Goal: Task Accomplishment & Management: Use online tool/utility

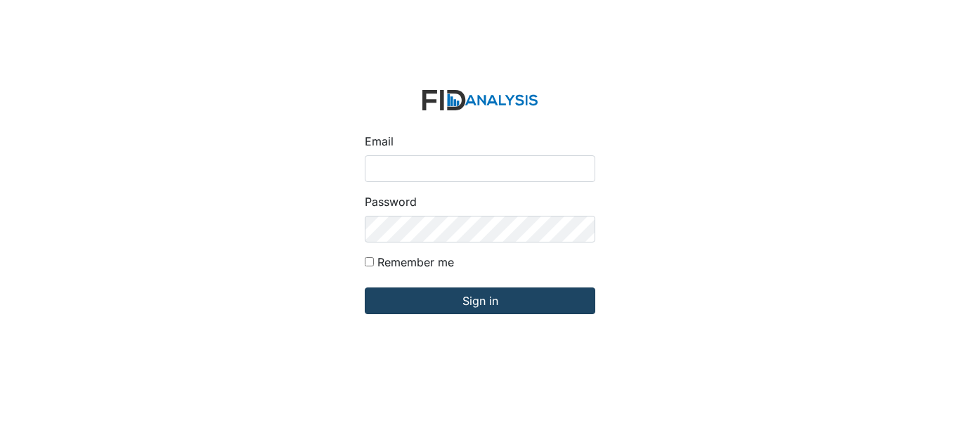
type input "[EMAIL_ADDRESS][DOMAIN_NAME]"
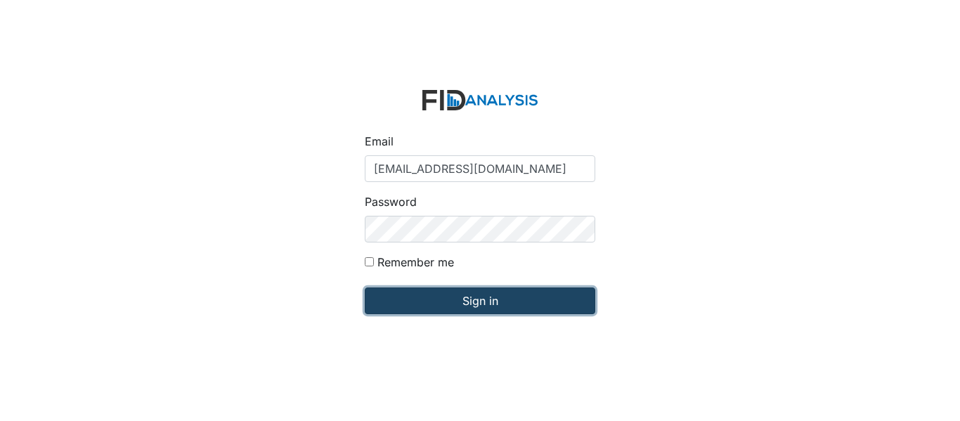
click at [538, 292] on input "Sign in" at bounding box center [480, 300] width 231 height 27
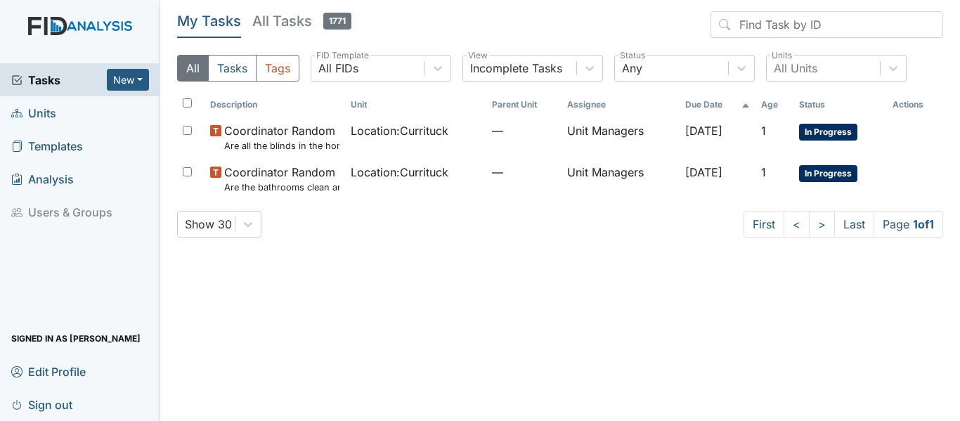
click at [78, 111] on link "Units" at bounding box center [80, 112] width 160 height 33
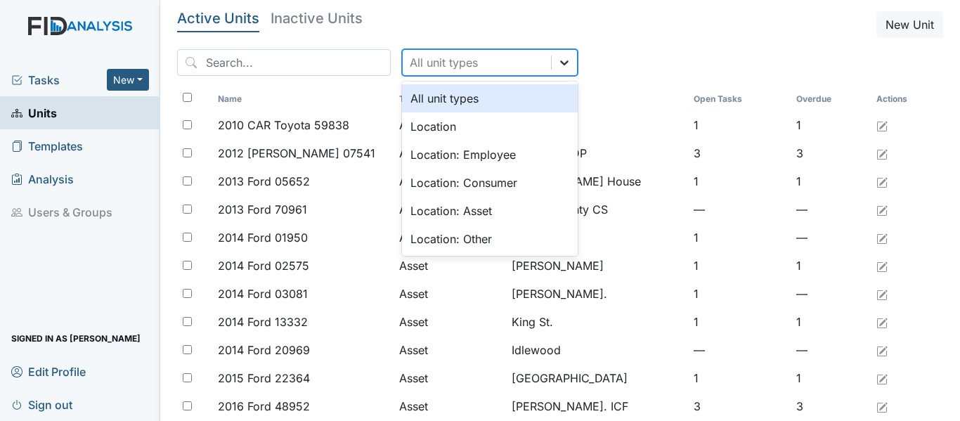
click at [557, 57] on icon at bounding box center [564, 63] width 14 height 14
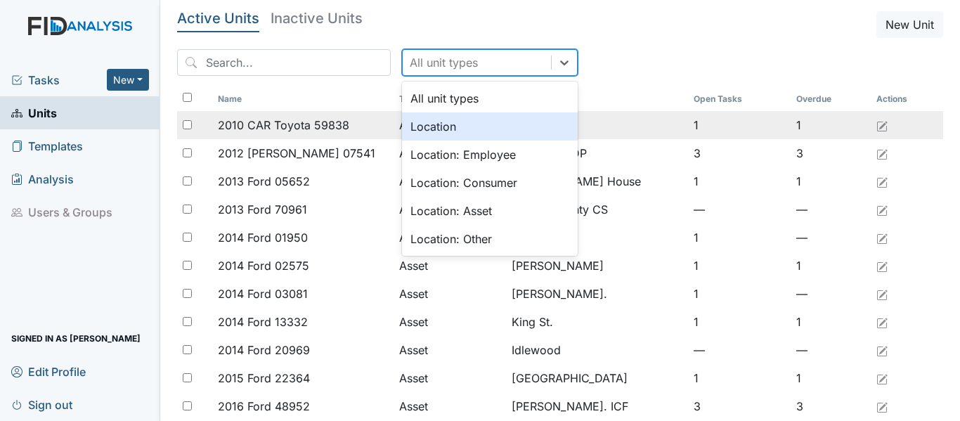
click at [448, 131] on div "Location" at bounding box center [490, 126] width 176 height 28
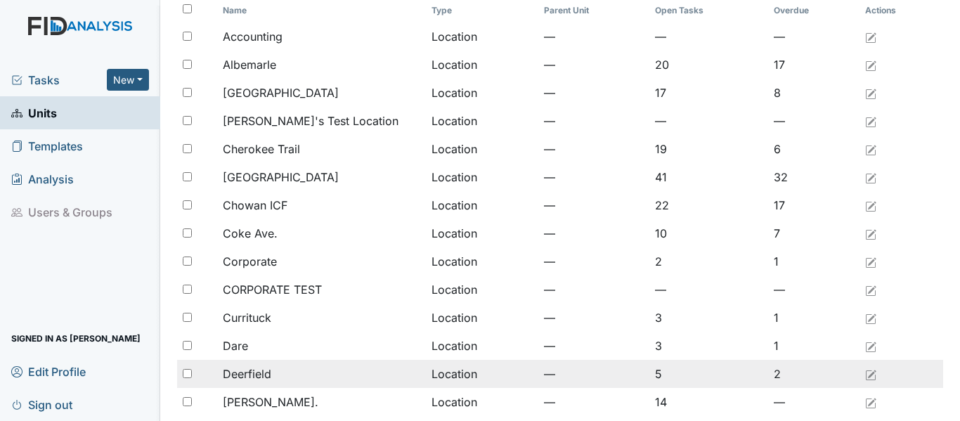
scroll to position [141, 0]
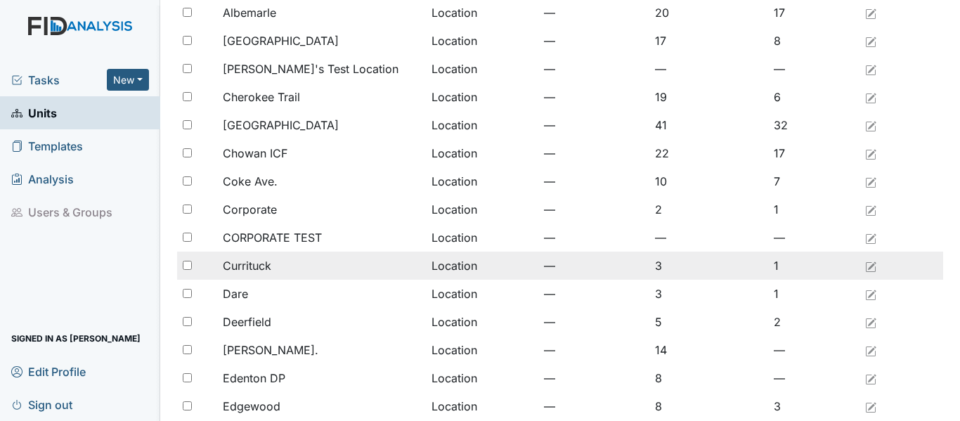
click at [311, 263] on div "Currituck" at bounding box center [322, 265] width 198 height 17
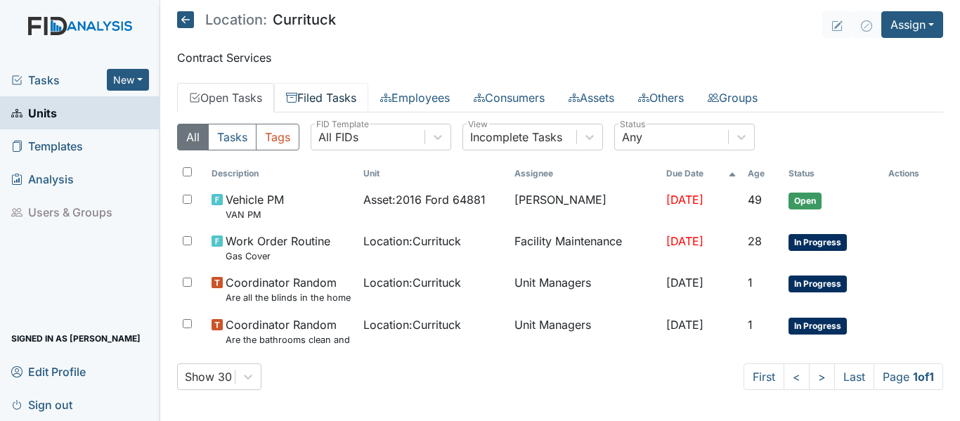
click at [347, 96] on link "Filed Tasks" at bounding box center [321, 98] width 94 height 30
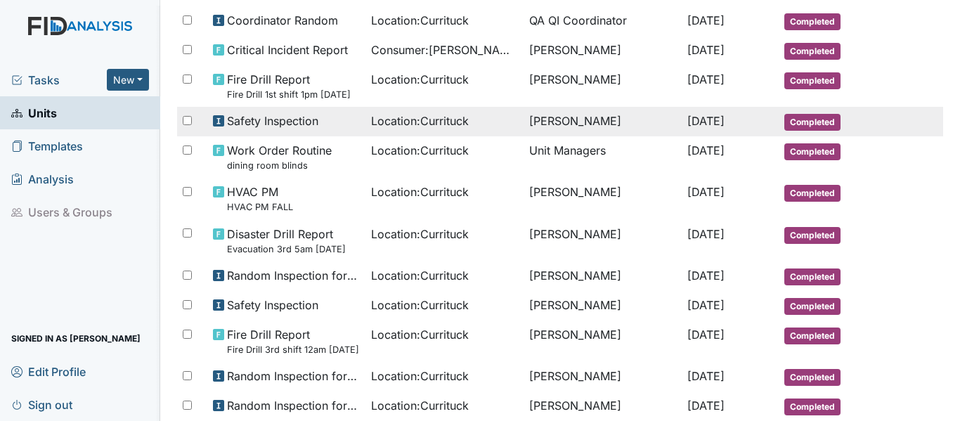
scroll to position [211, 0]
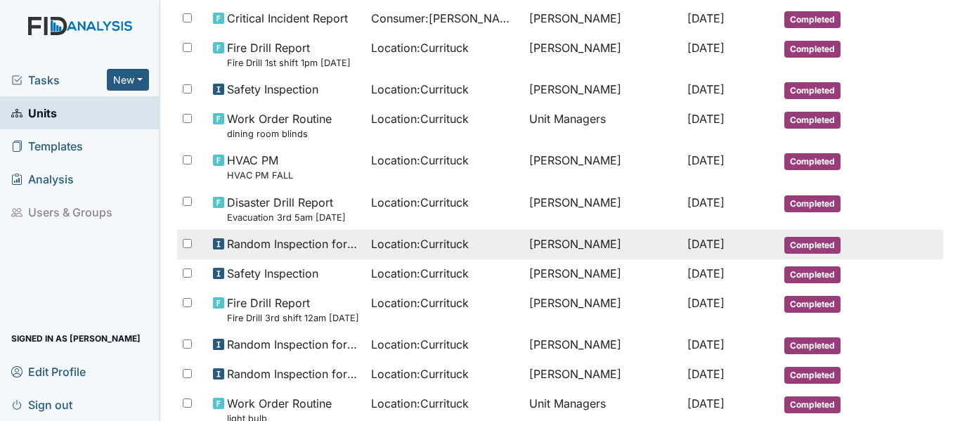
click at [439, 247] on span "Location : Currituck" at bounding box center [420, 243] width 98 height 17
click at [340, 243] on span "Random Inspection for Afternoon" at bounding box center [293, 243] width 133 height 17
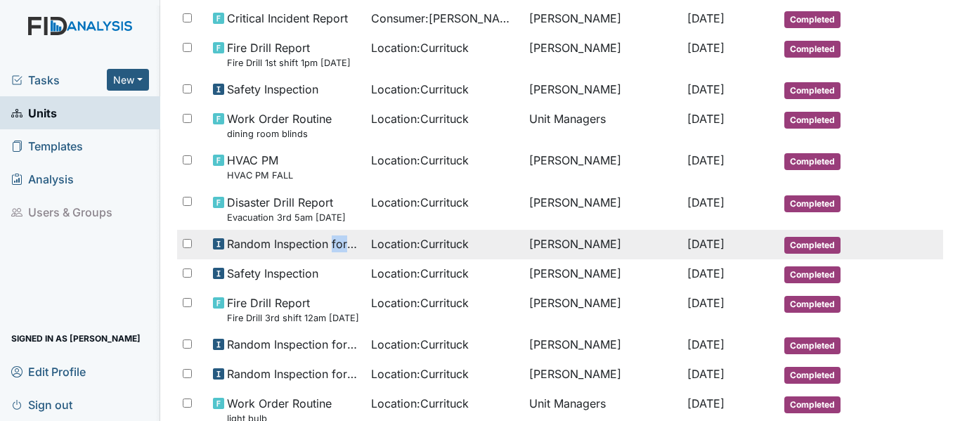
click at [340, 243] on span "Random Inspection for Afternoon" at bounding box center [293, 243] width 133 height 17
click at [309, 243] on span "Random Inspection for Afternoon" at bounding box center [293, 243] width 133 height 17
click at [307, 242] on span "Random Inspection for Afternoon" at bounding box center [293, 243] width 133 height 17
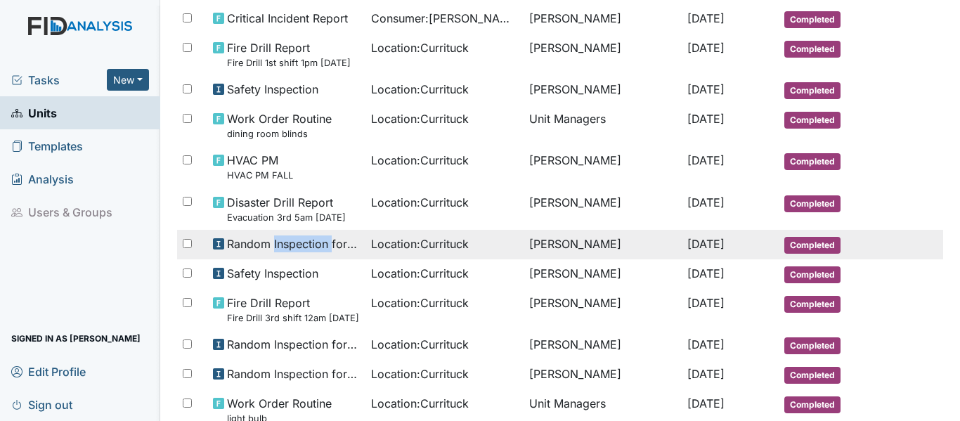
click at [307, 242] on span "Random Inspection for Afternoon" at bounding box center [293, 243] width 133 height 17
click at [307, 241] on span "Random Inspection for Afternoon" at bounding box center [293, 243] width 133 height 17
click at [307, 240] on span "Random Inspection for Afternoon" at bounding box center [293, 243] width 133 height 17
click at [556, 254] on td "Marquita Spencer" at bounding box center [603, 245] width 158 height 30
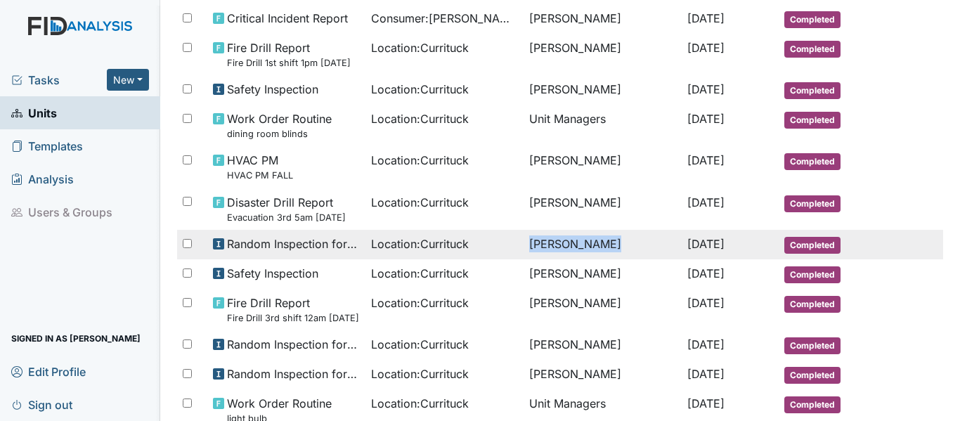
click at [556, 254] on td "Marquita Spencer" at bounding box center [603, 245] width 158 height 30
click at [704, 248] on span "Sep 7, 2025" at bounding box center [705, 244] width 37 height 14
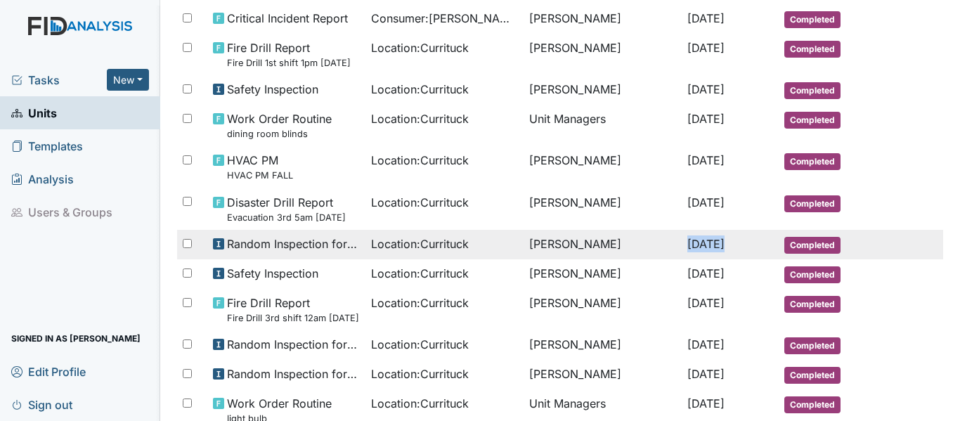
click at [704, 248] on span "Sep 7, 2025" at bounding box center [705, 244] width 37 height 14
click at [583, 249] on td "Marquita Spencer" at bounding box center [603, 245] width 158 height 30
click at [581, 247] on td "Marquita Spencer" at bounding box center [603, 245] width 158 height 30
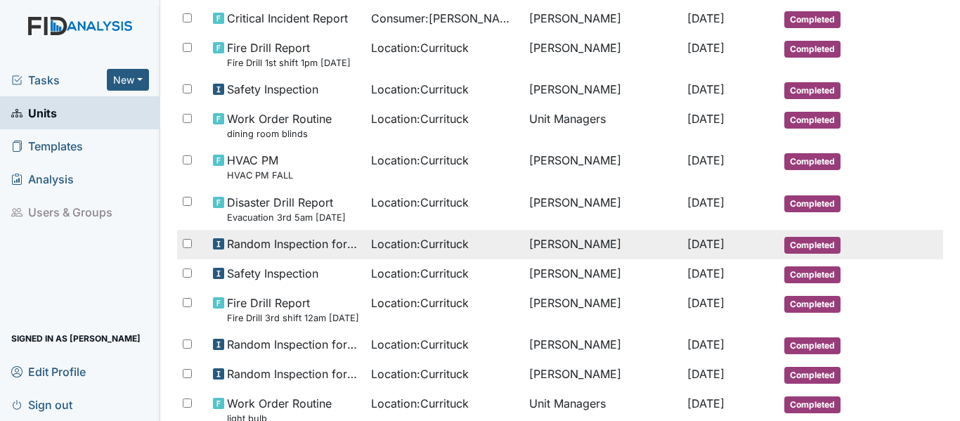
click at [214, 244] on use at bounding box center [218, 243] width 11 height 11
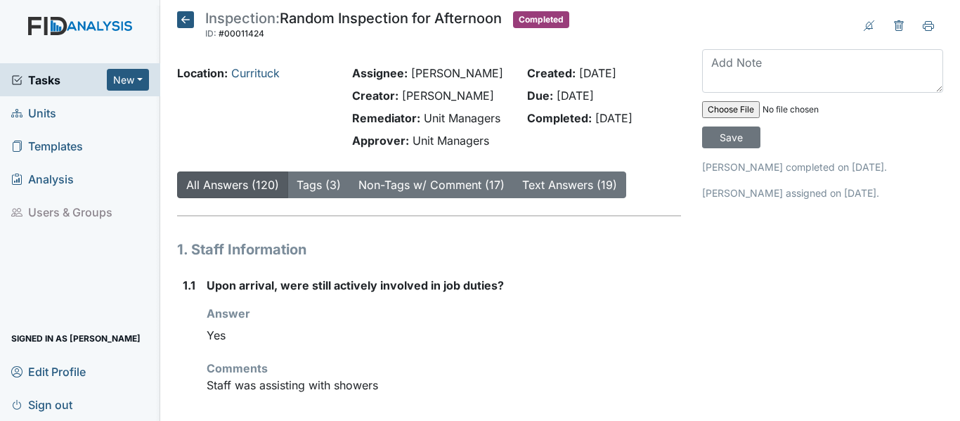
click at [184, 18] on icon at bounding box center [185, 19] width 17 height 17
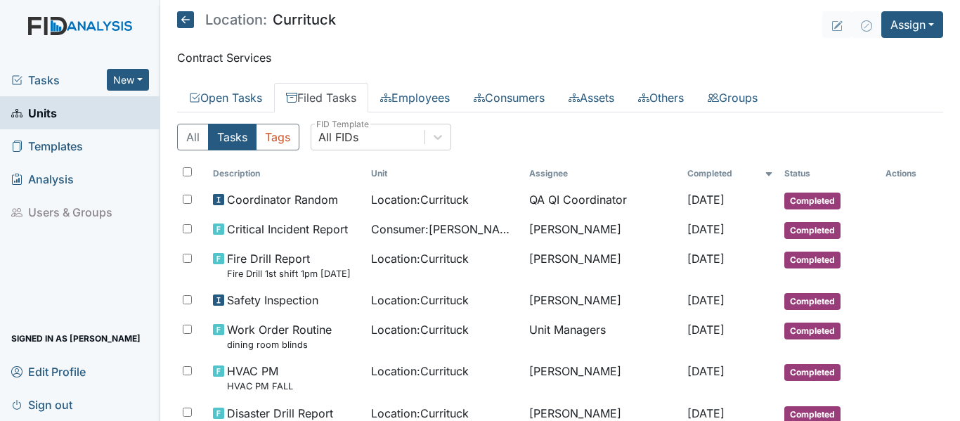
click at [177, 20] on icon at bounding box center [185, 19] width 17 height 17
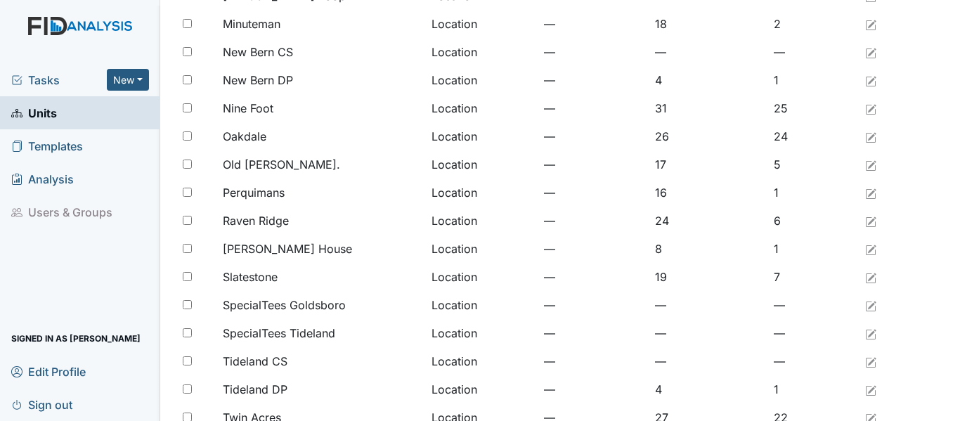
scroll to position [1054, 0]
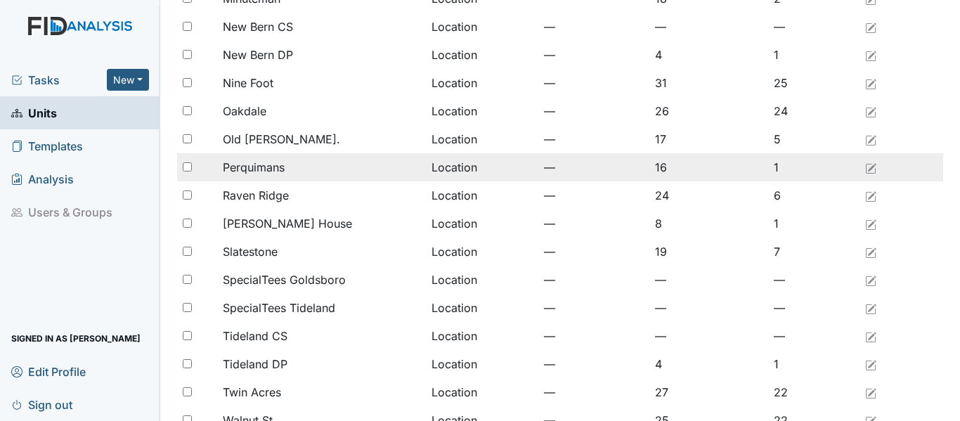
click at [278, 164] on span "Perquimans" at bounding box center [254, 167] width 62 height 17
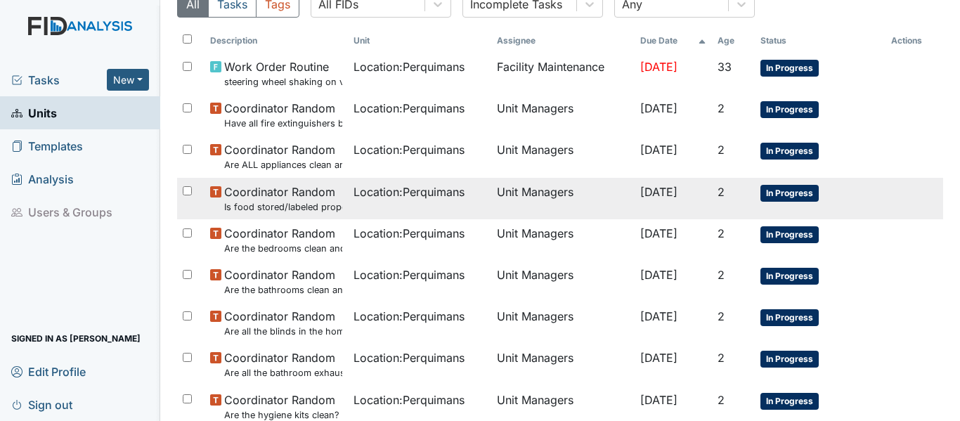
scroll to position [70, 0]
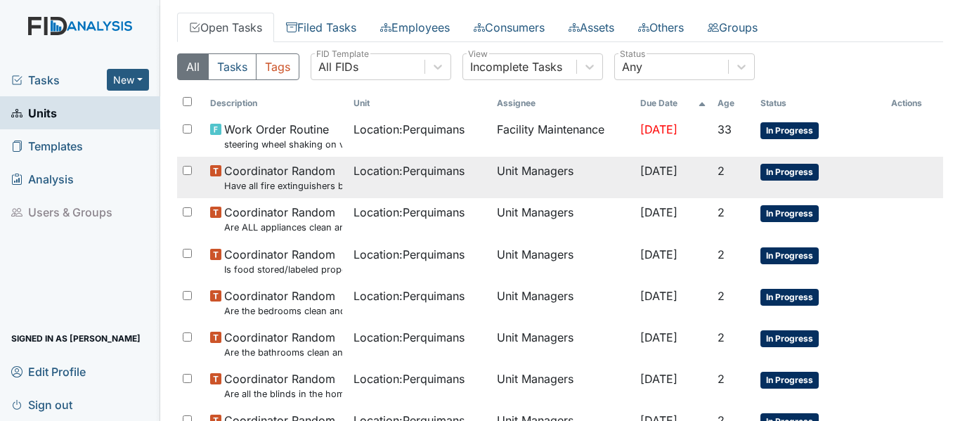
click at [348, 183] on td "Location : Perquimans" at bounding box center [419, 177] width 143 height 41
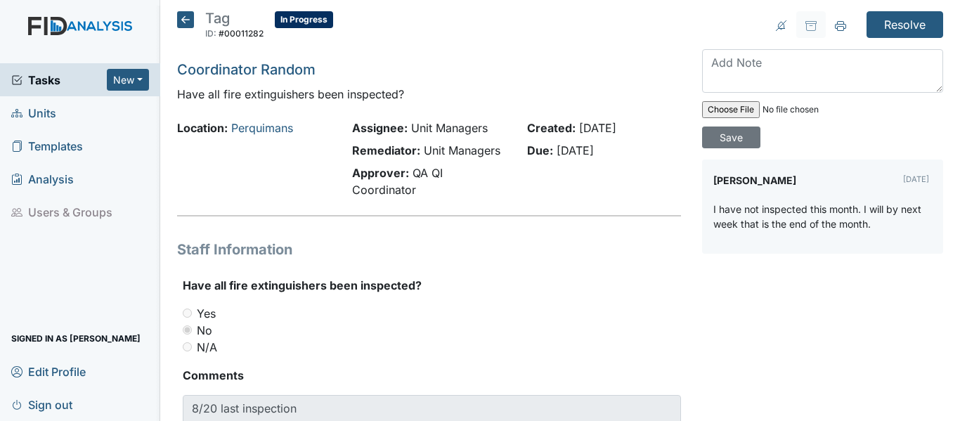
click at [188, 27] on icon at bounding box center [185, 19] width 17 height 17
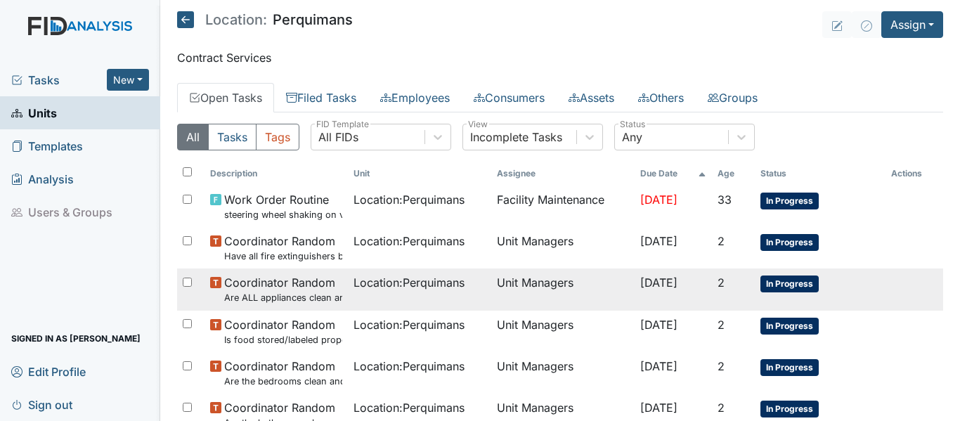
click at [325, 302] on small "Are ALL appliances clean and working properly?" at bounding box center [283, 297] width 118 height 13
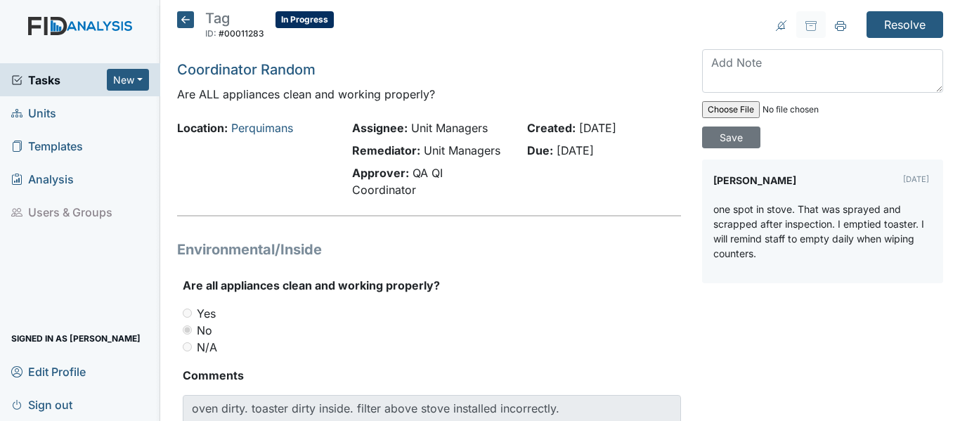
click at [193, 19] on icon at bounding box center [185, 19] width 17 height 17
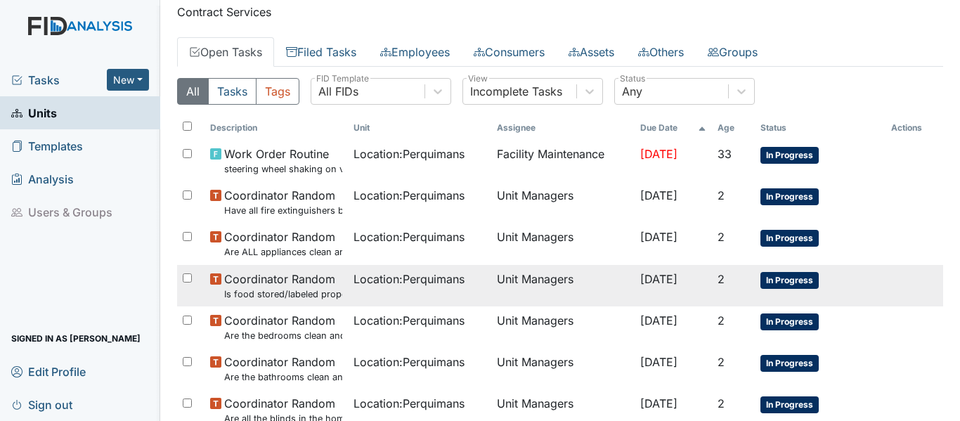
scroll to position [70, 0]
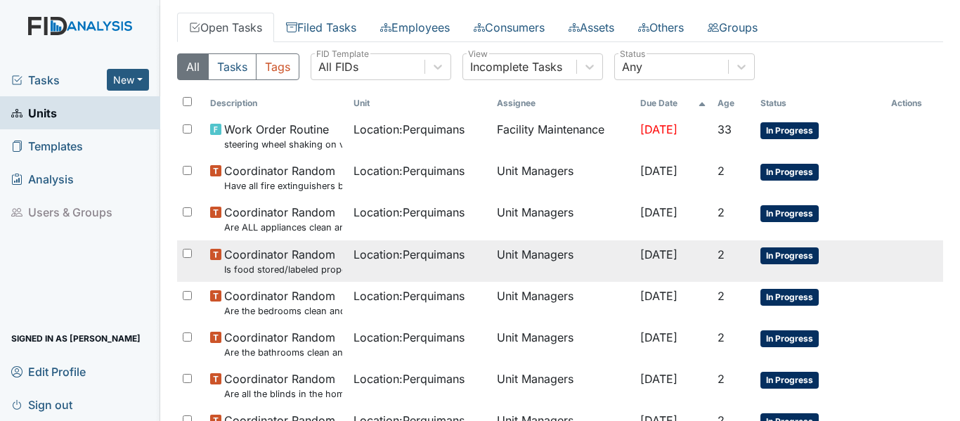
click at [373, 256] on span "Location : [GEOGRAPHIC_DATA]" at bounding box center [409, 254] width 111 height 17
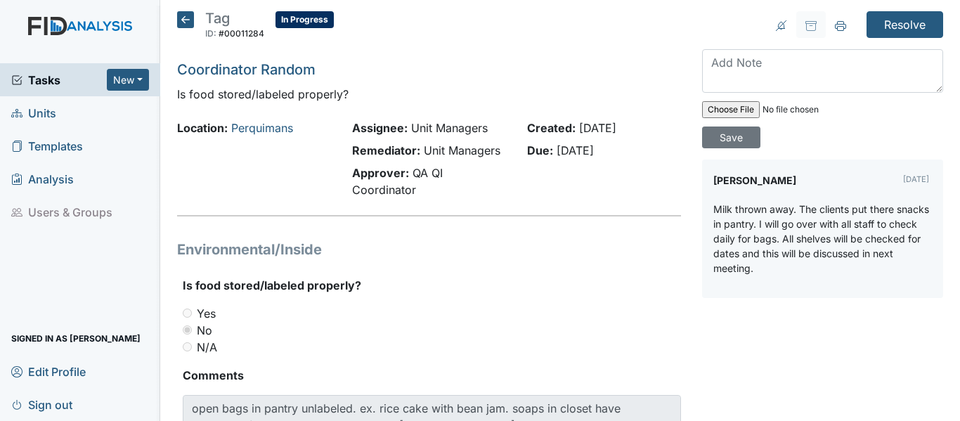
click at [182, 21] on icon at bounding box center [185, 19] width 17 height 17
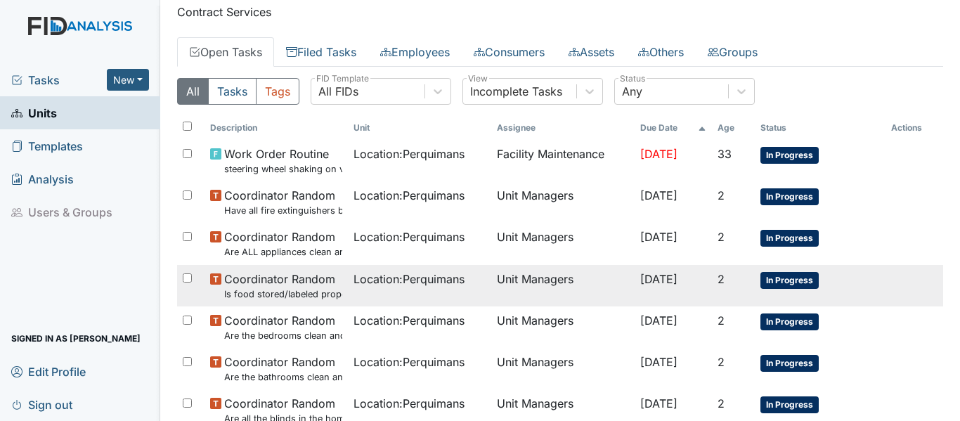
scroll to position [70, 0]
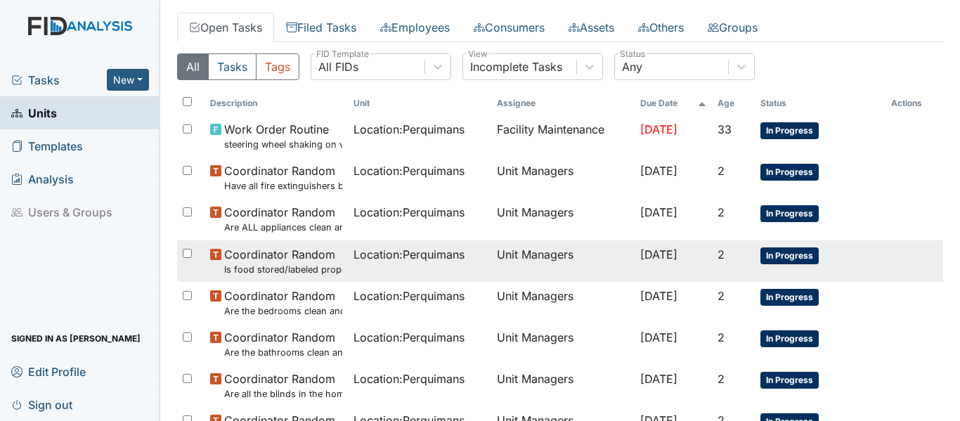
click at [335, 260] on td "Coordinator Random Is food stored/labeled properly?" at bounding box center [276, 260] width 143 height 41
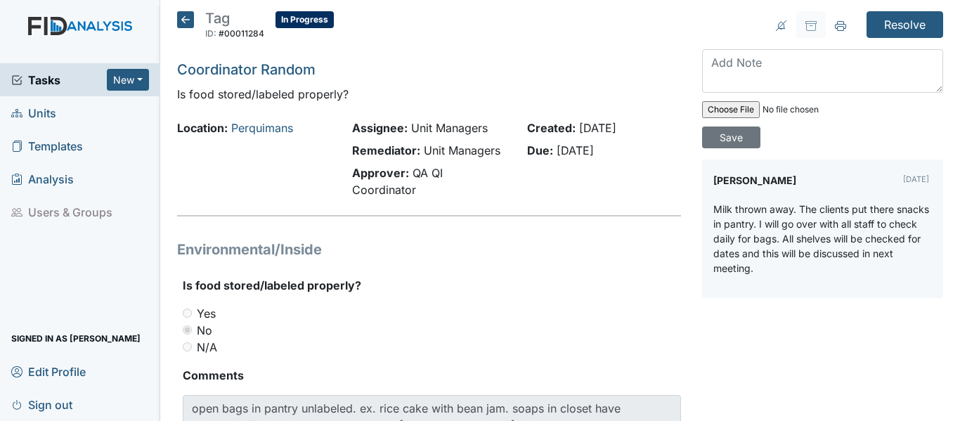
click at [186, 21] on icon at bounding box center [185, 19] width 17 height 17
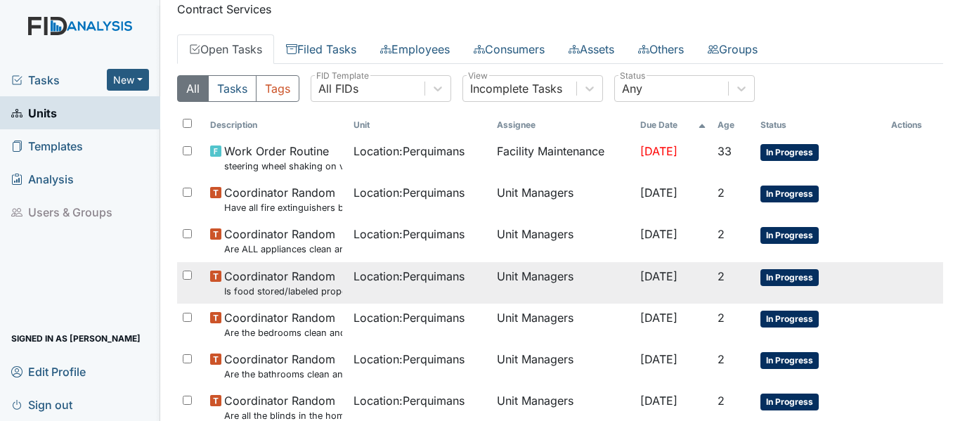
scroll to position [70, 0]
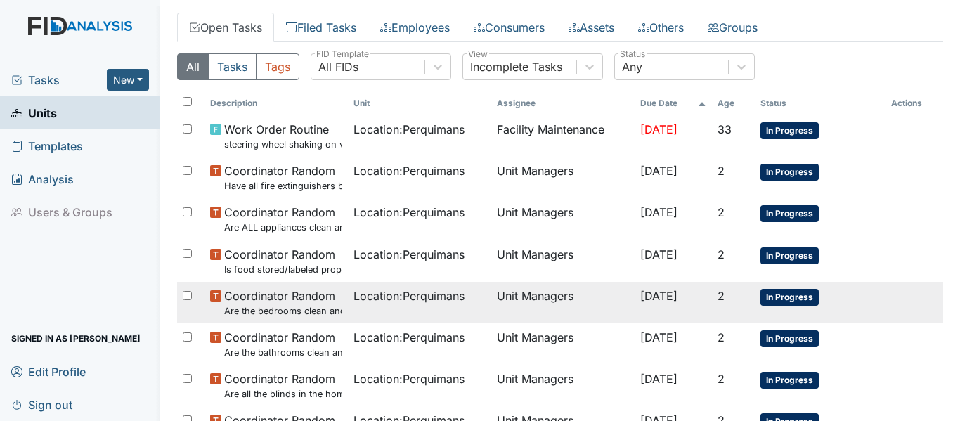
click at [364, 305] on td "Location : Perquimans" at bounding box center [419, 302] width 143 height 41
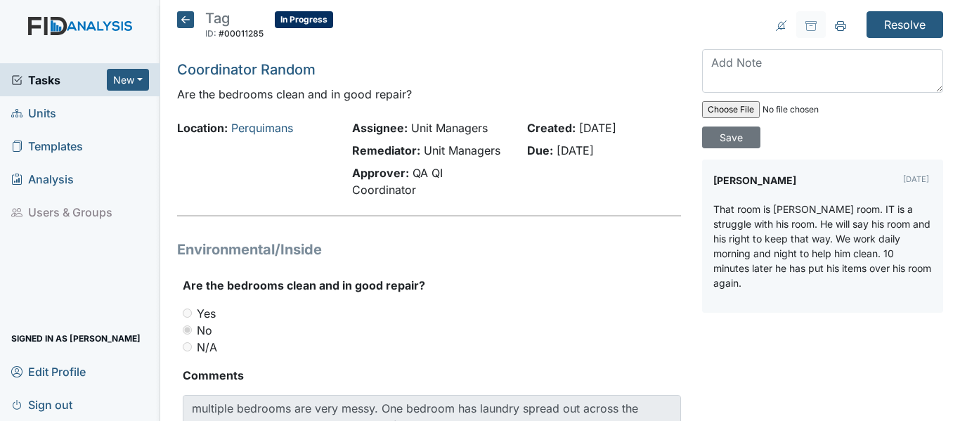
click at [184, 22] on icon at bounding box center [185, 19] width 17 height 17
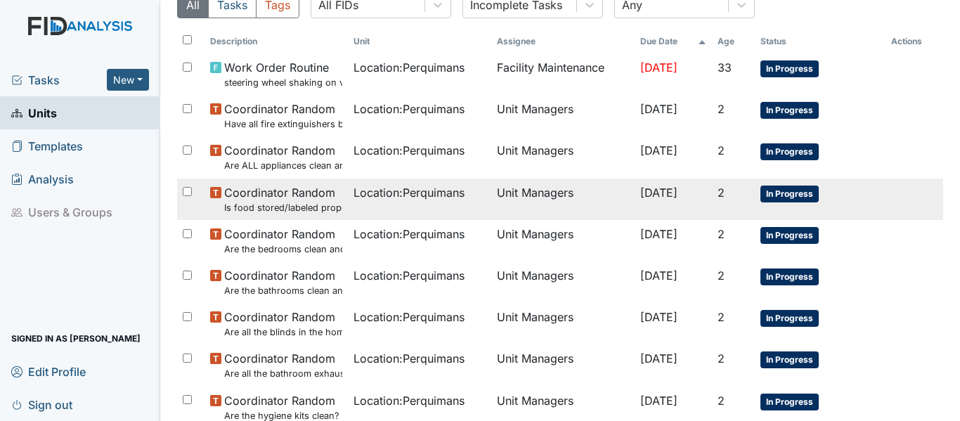
scroll to position [141, 0]
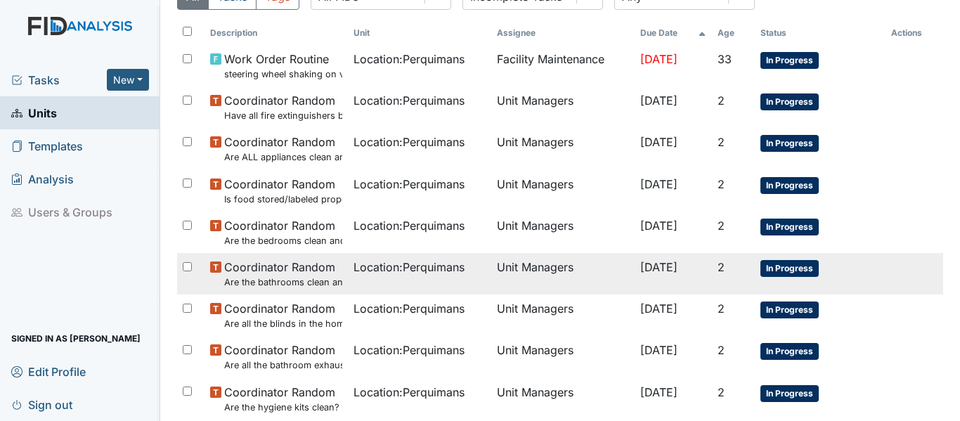
click at [373, 275] on span "Location : Perquimans" at bounding box center [409, 267] width 111 height 17
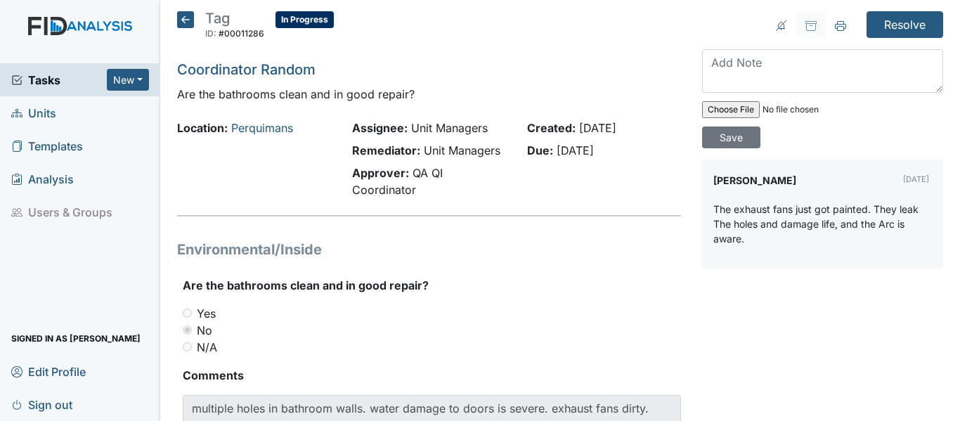
click at [190, 20] on icon at bounding box center [185, 19] width 17 height 17
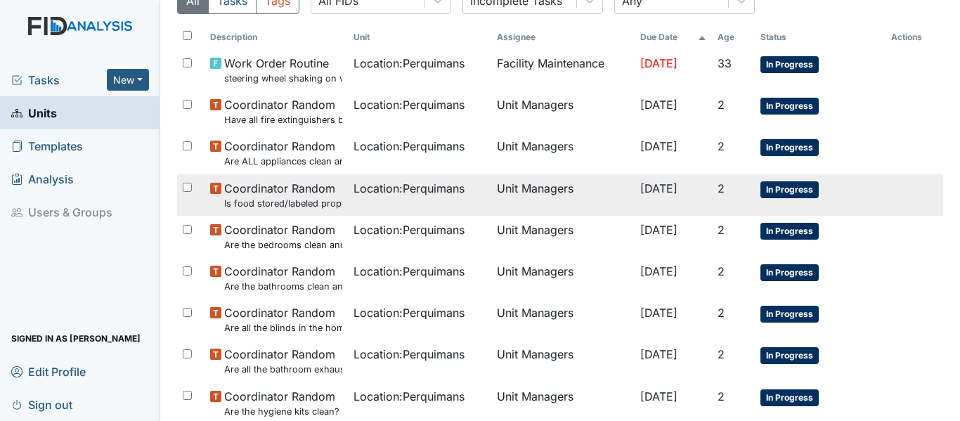
scroll to position [141, 0]
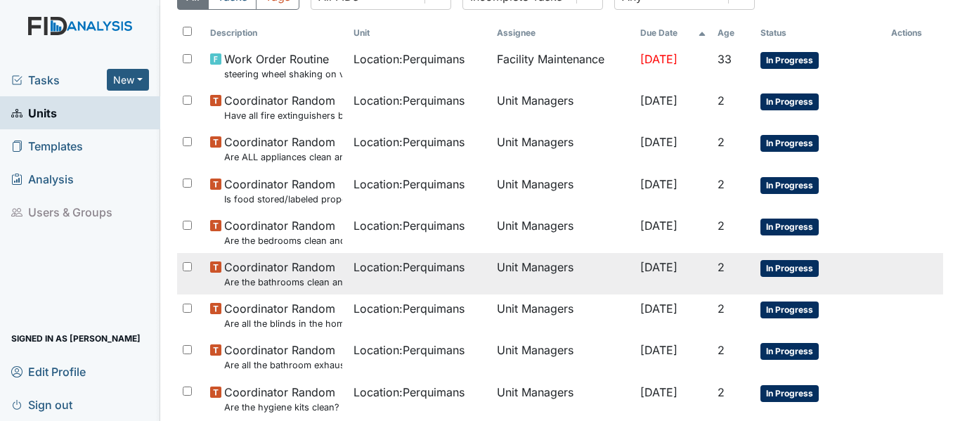
click at [443, 270] on span "Location : Perquimans" at bounding box center [409, 267] width 111 height 17
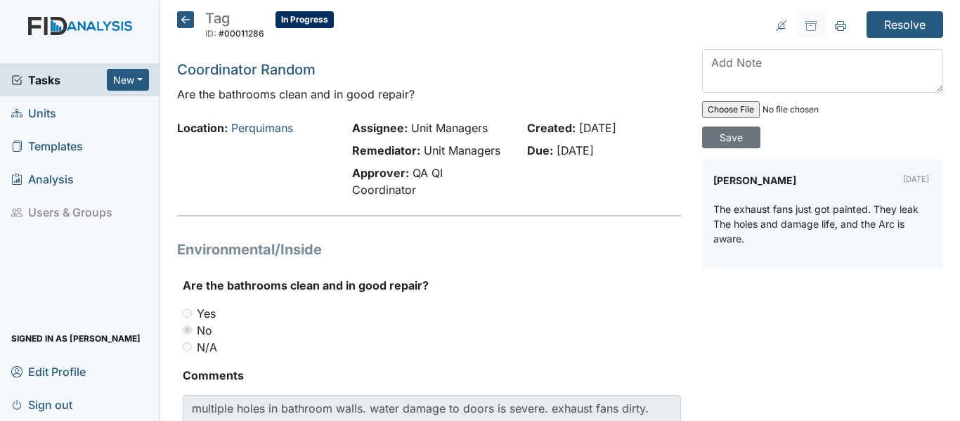
click at [182, 30] on h5 "Tag ID: #00011286 In Progress Autosaving..." at bounding box center [255, 26] width 157 height 31
click at [181, 14] on icon at bounding box center [185, 19] width 17 height 17
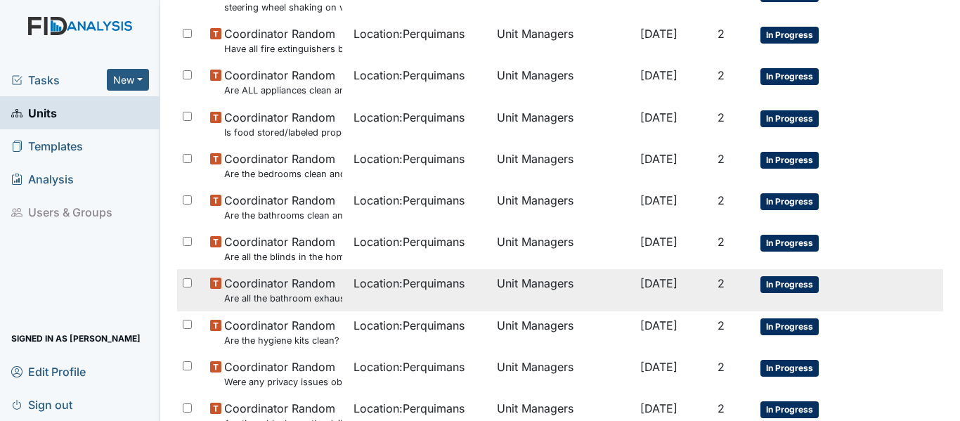
scroll to position [211, 0]
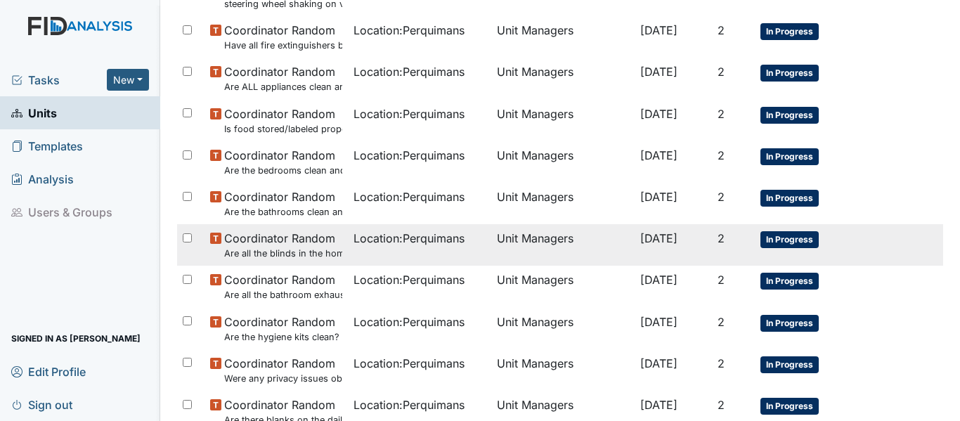
click at [337, 248] on td "Coordinator Random Are all the blinds in the home operational and clean?" at bounding box center [276, 244] width 143 height 41
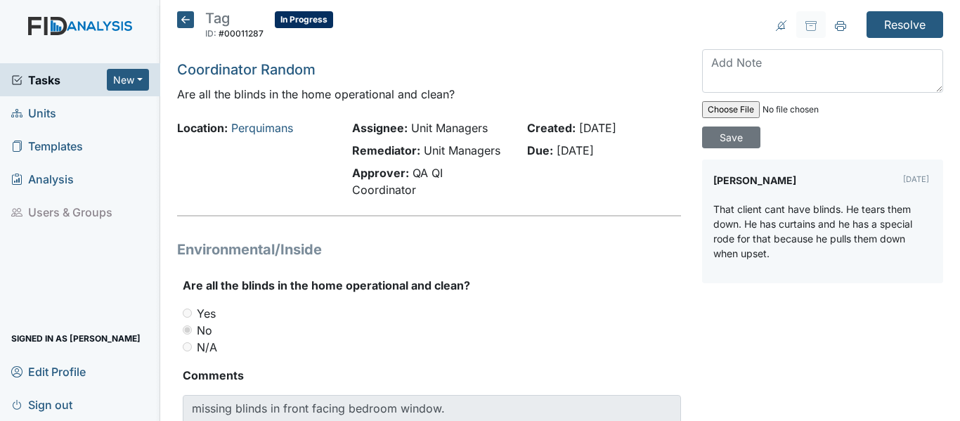
click at [181, 16] on icon at bounding box center [185, 19] width 17 height 17
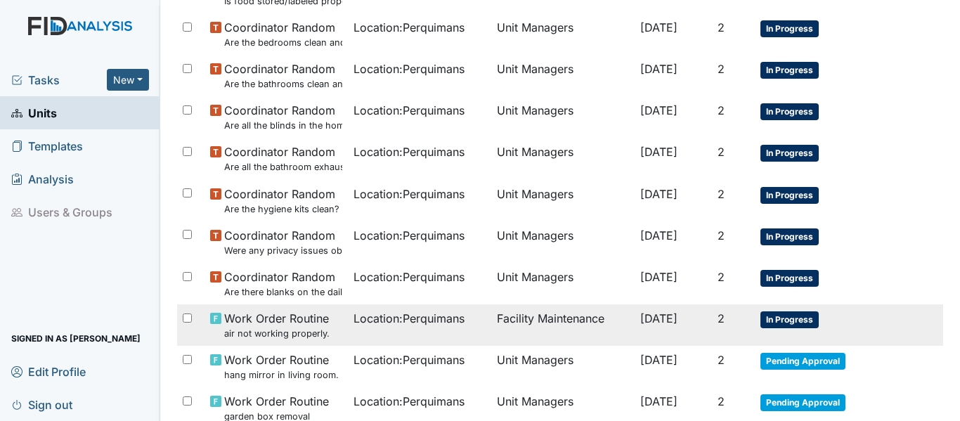
scroll to position [351, 0]
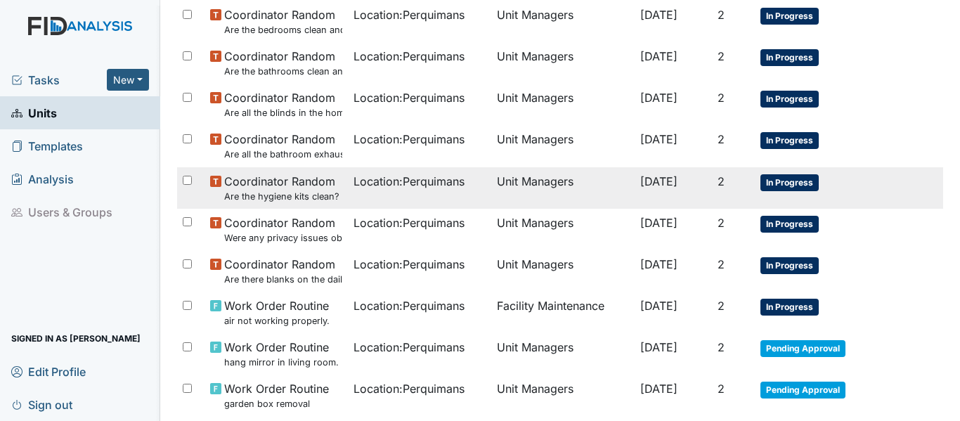
click at [363, 193] on td "Location : Perquimans" at bounding box center [419, 187] width 143 height 41
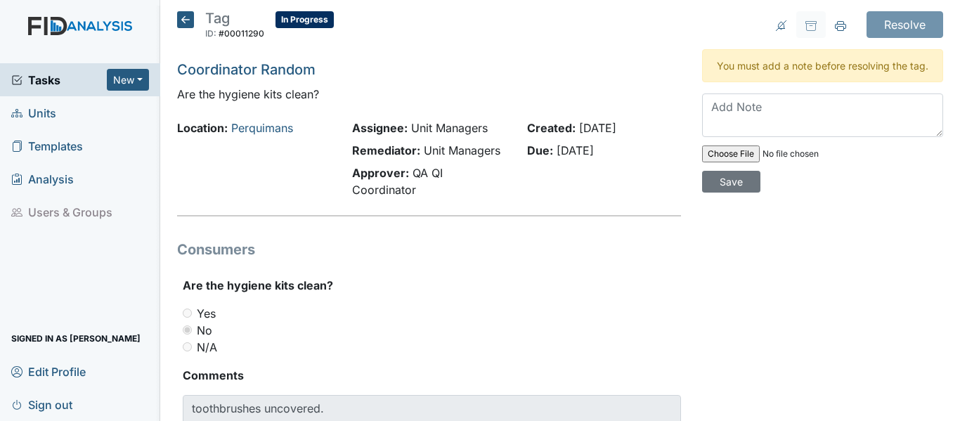
click at [186, 25] on icon at bounding box center [185, 19] width 17 height 17
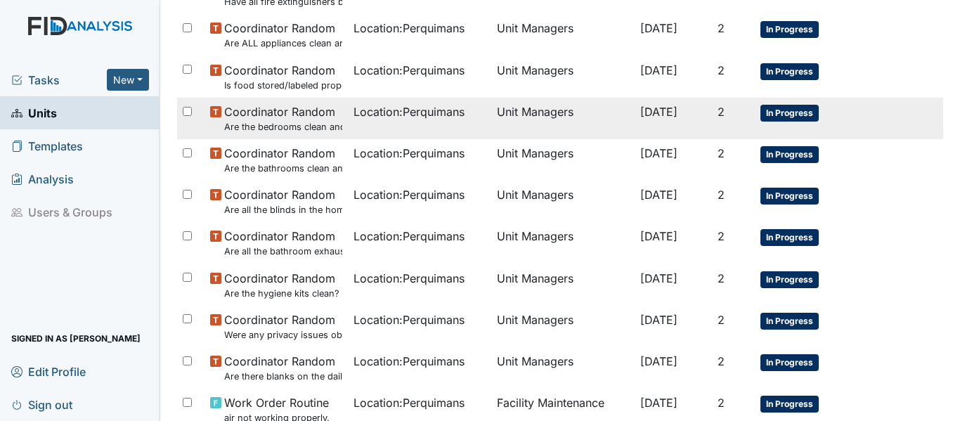
scroll to position [281, 0]
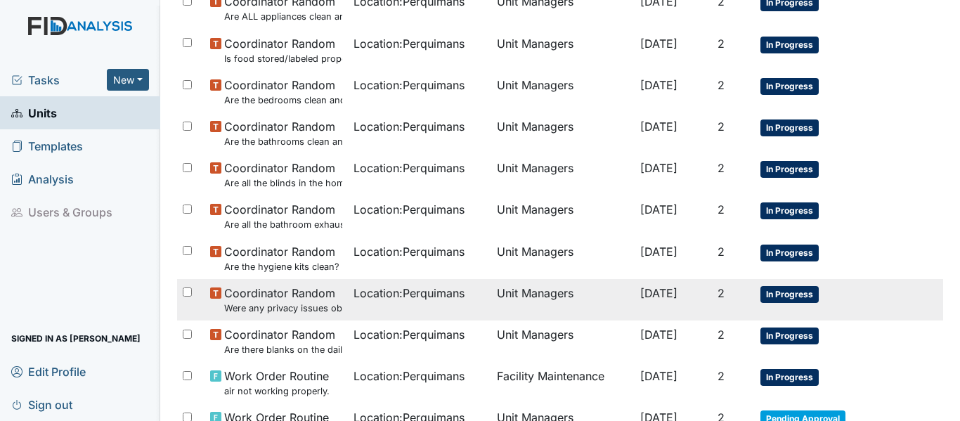
click at [396, 309] on td "Location : Perquimans" at bounding box center [419, 299] width 143 height 41
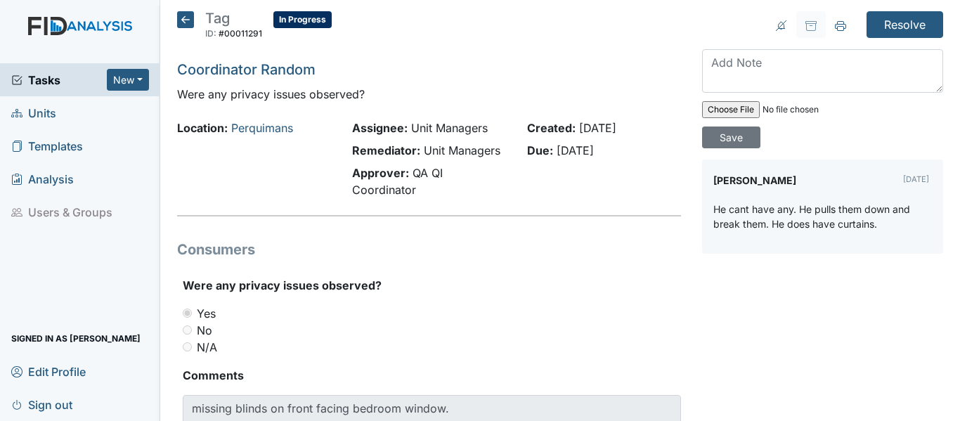
click at [190, 17] on icon at bounding box center [185, 19] width 17 height 17
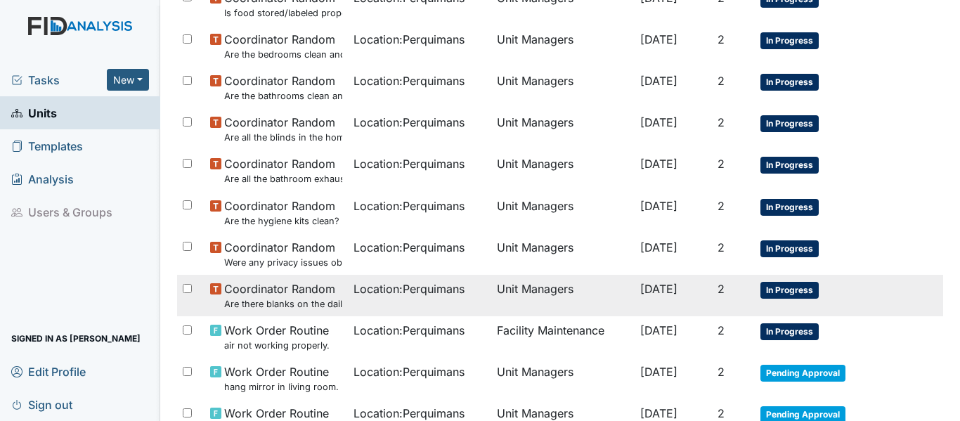
scroll to position [351, 0]
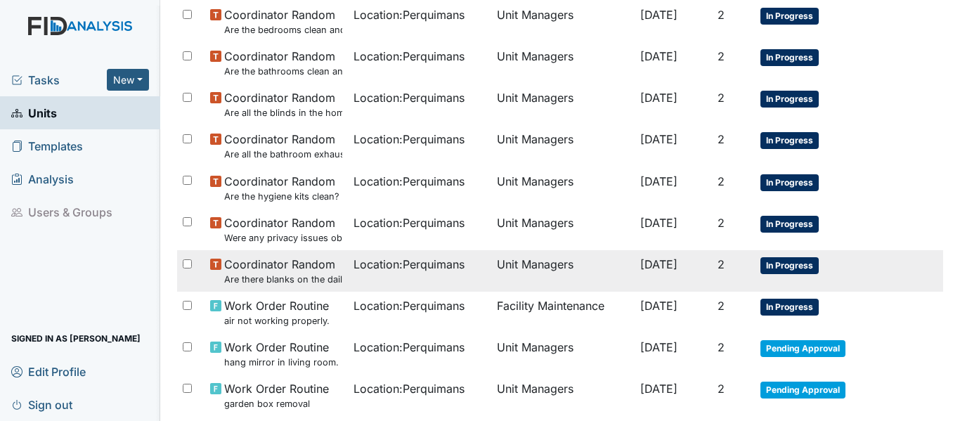
click at [377, 280] on td "Location : Perquimans" at bounding box center [419, 270] width 143 height 41
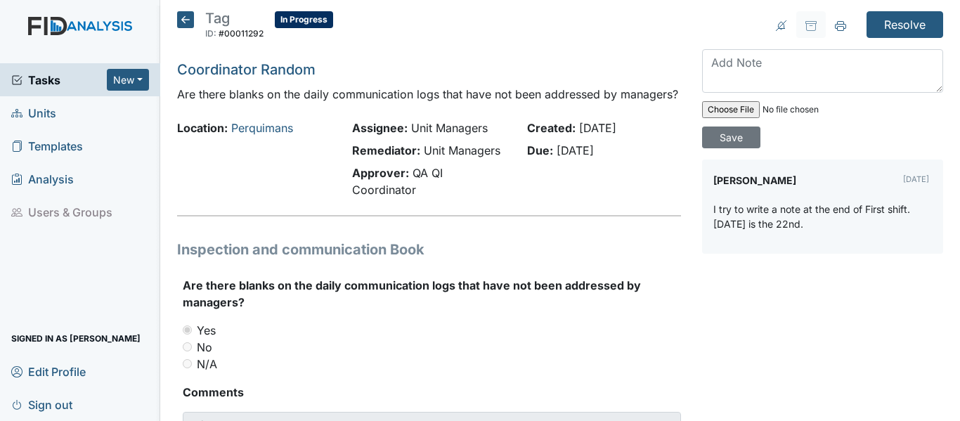
click at [182, 23] on icon at bounding box center [185, 19] width 17 height 17
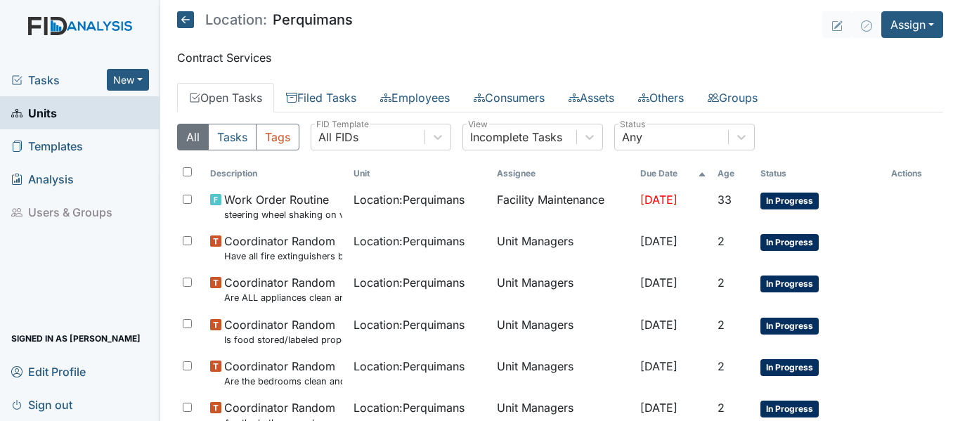
click at [187, 25] on icon at bounding box center [185, 19] width 17 height 17
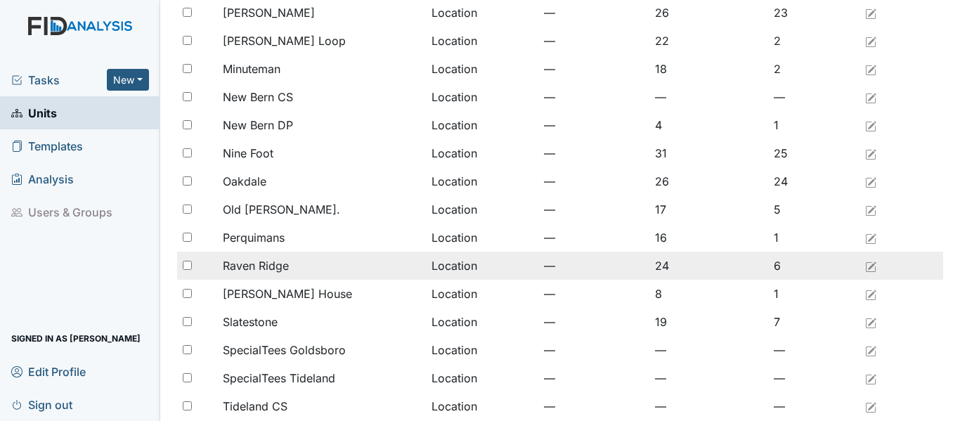
scroll to position [1156, 0]
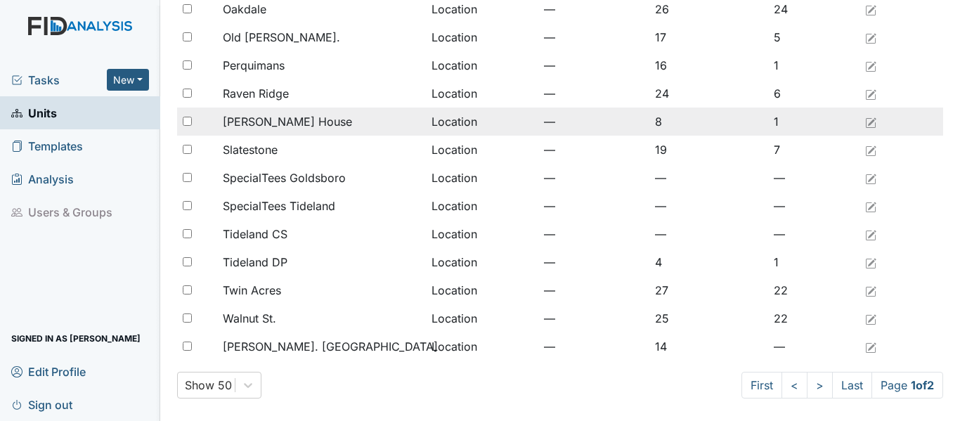
click at [319, 124] on div "[PERSON_NAME] House" at bounding box center [322, 121] width 198 height 17
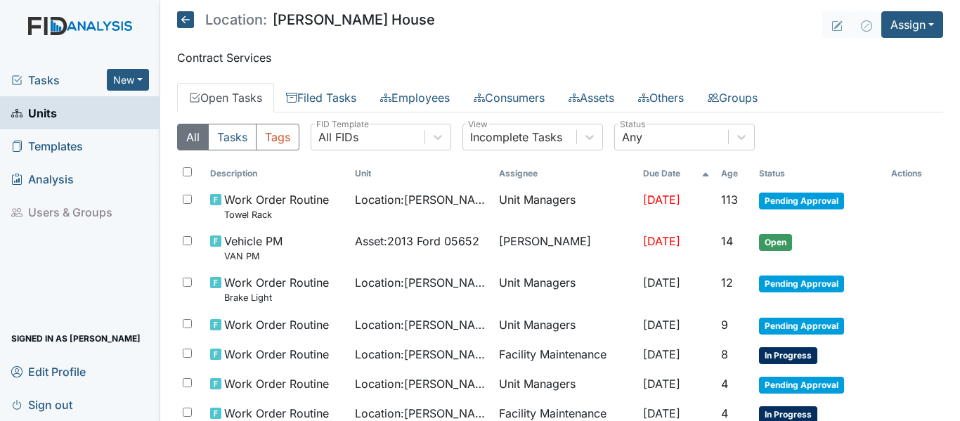
scroll to position [174, 0]
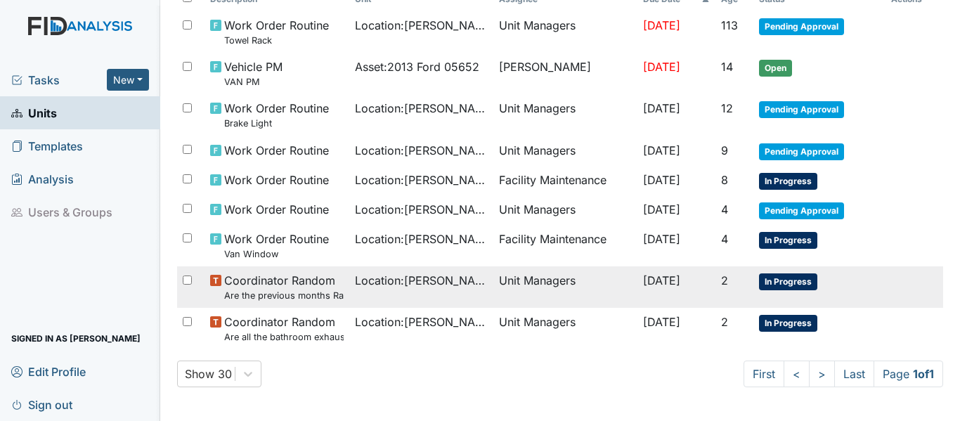
click at [493, 289] on td "Unit Managers" at bounding box center [565, 286] width 144 height 41
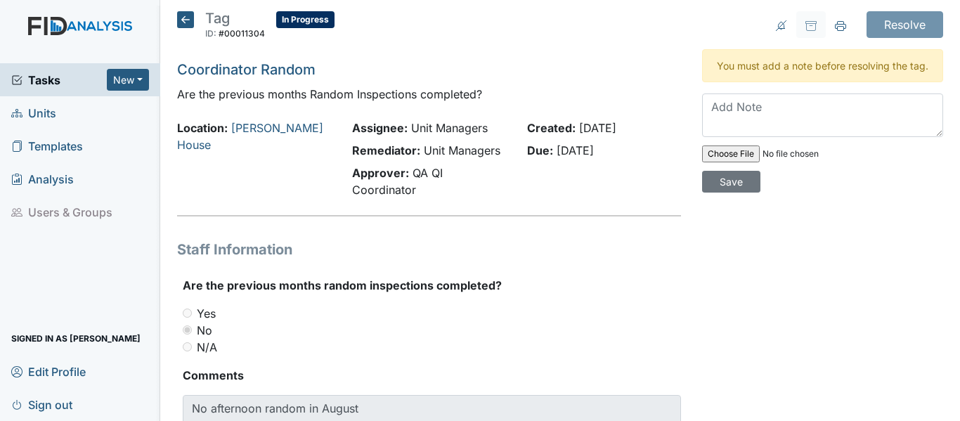
click at [180, 12] on icon at bounding box center [185, 19] width 17 height 17
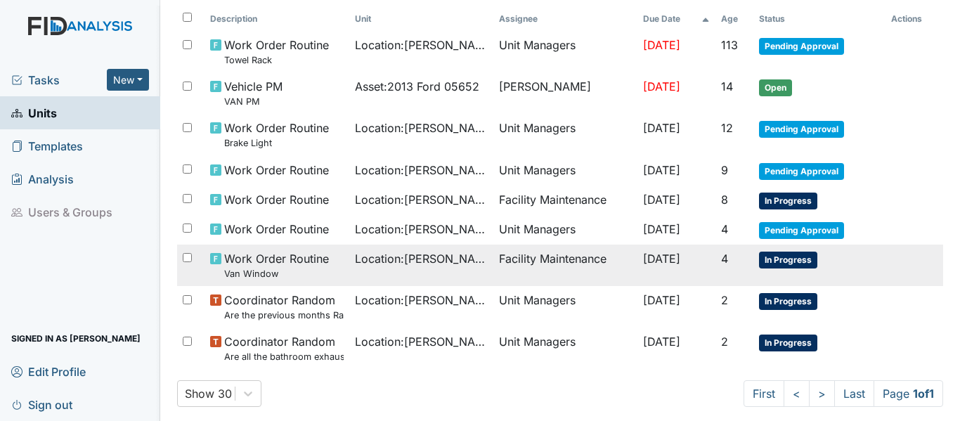
scroll to position [174, 0]
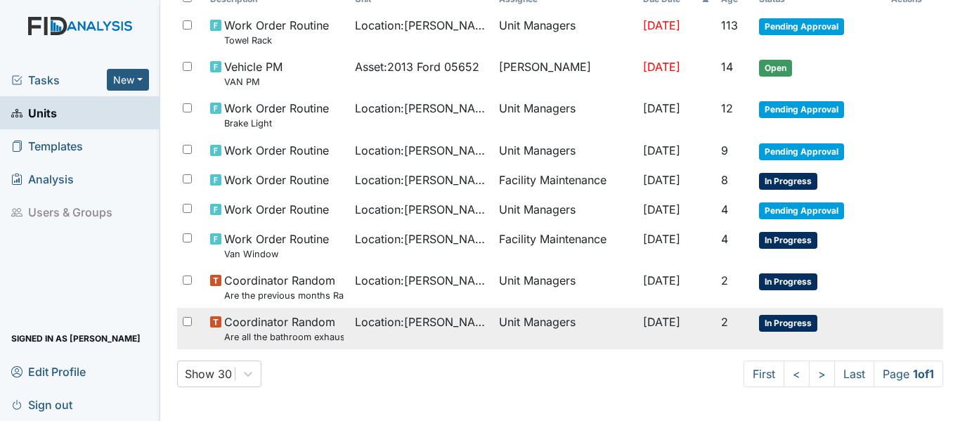
click at [363, 329] on span "Location : Scott House" at bounding box center [421, 321] width 133 height 17
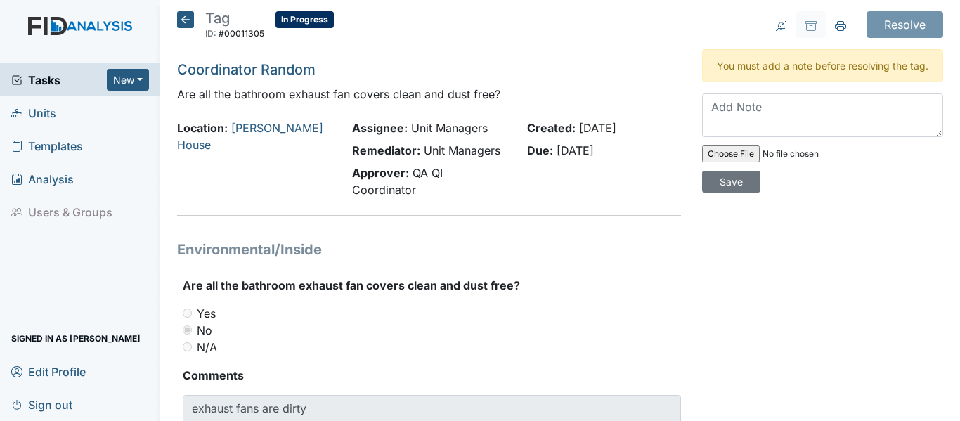
click at [190, 15] on icon at bounding box center [185, 19] width 17 height 17
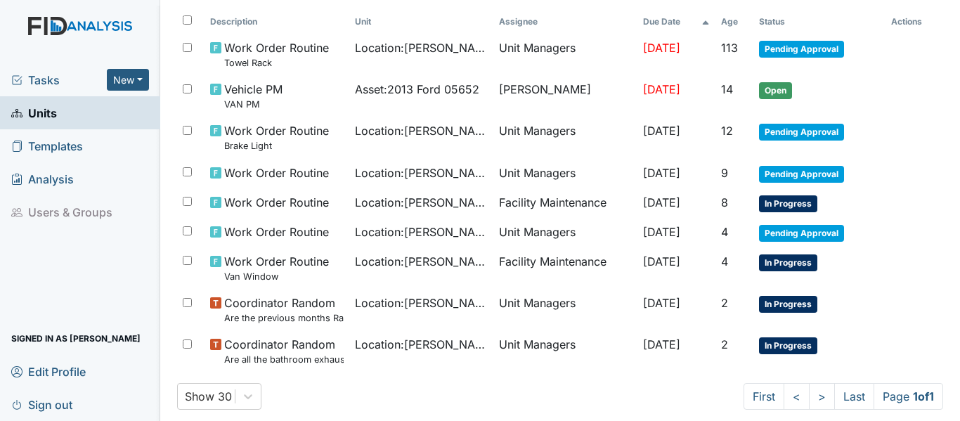
scroll to position [174, 0]
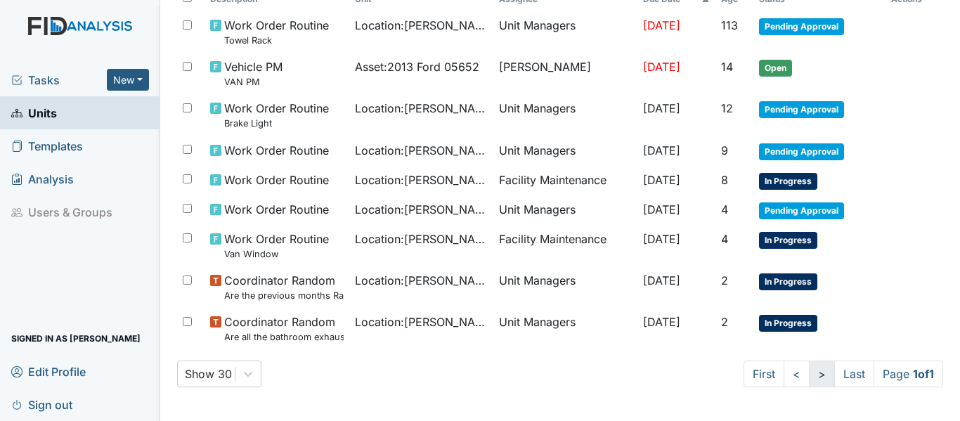
click at [810, 377] on link ">" at bounding box center [822, 374] width 26 height 27
click at [834, 373] on link "Last" at bounding box center [854, 374] width 40 height 27
click at [745, 370] on link "First" at bounding box center [764, 374] width 41 height 27
click at [786, 375] on link "<" at bounding box center [797, 374] width 26 height 27
click at [806, 376] on link ">" at bounding box center [819, 374] width 26 height 27
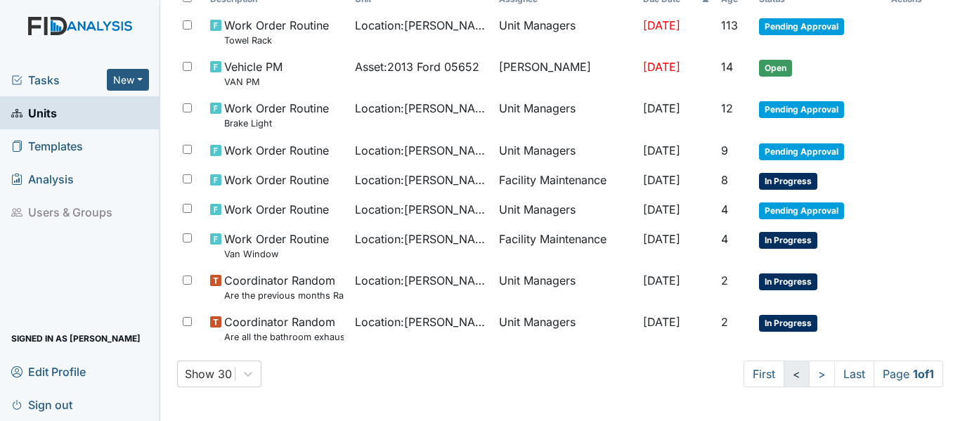
click at [784, 378] on link "<" at bounding box center [797, 374] width 26 height 27
click at [806, 377] on link ">" at bounding box center [819, 374] width 26 height 27
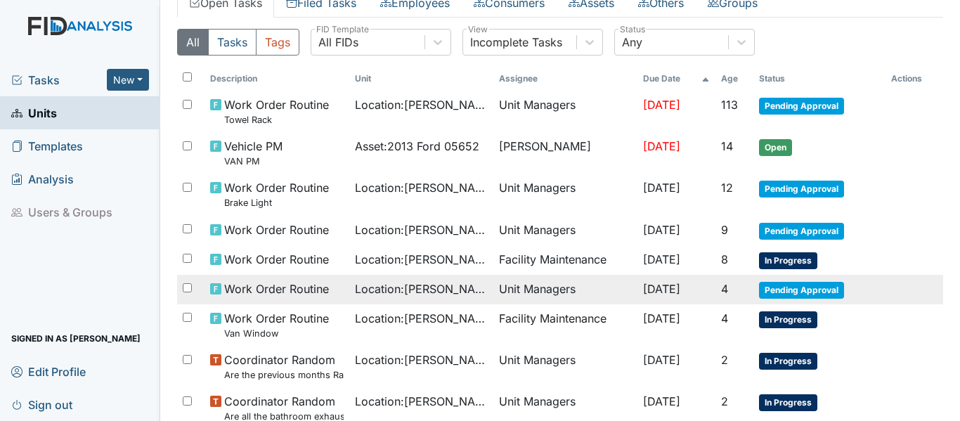
scroll to position [0, 0]
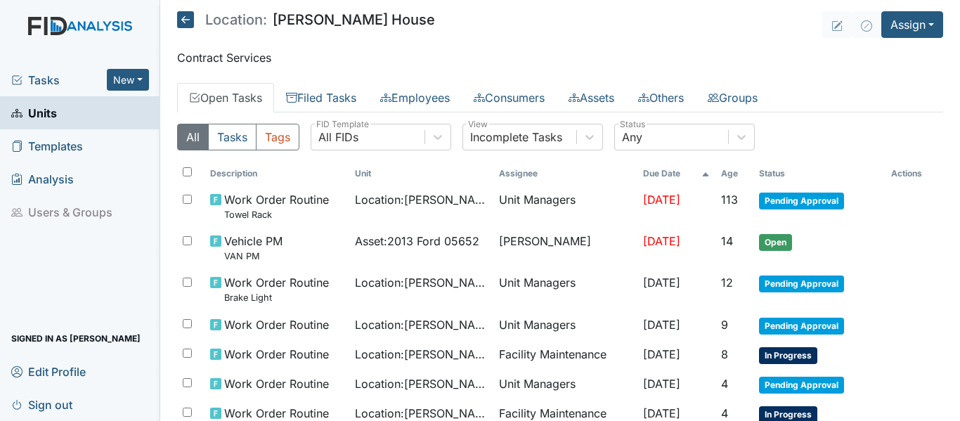
click at [186, 26] on icon at bounding box center [185, 19] width 17 height 17
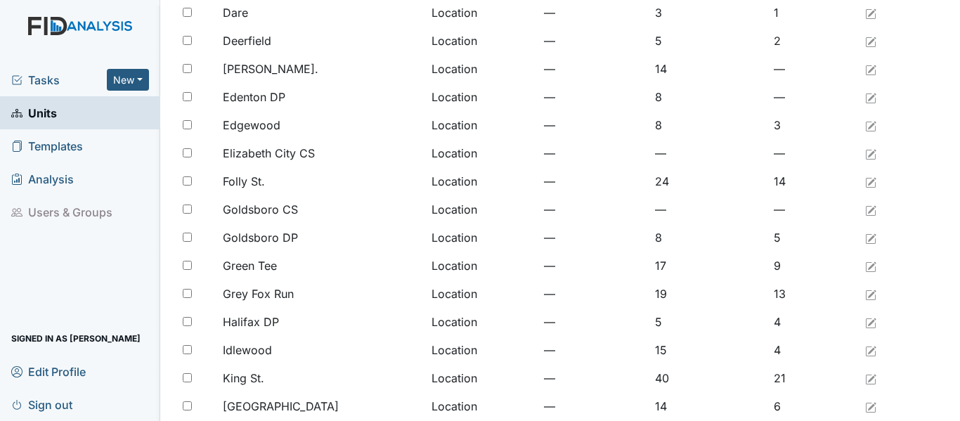
scroll to position [351, 0]
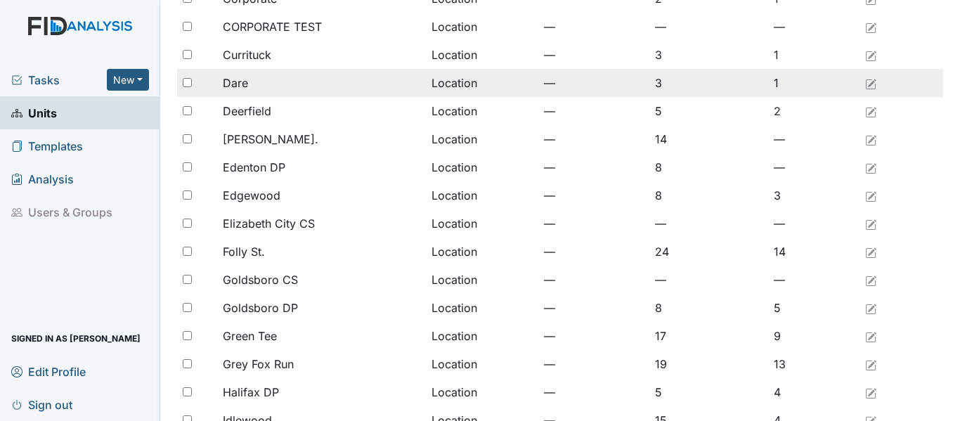
click at [308, 82] on div "Dare" at bounding box center [322, 83] width 198 height 17
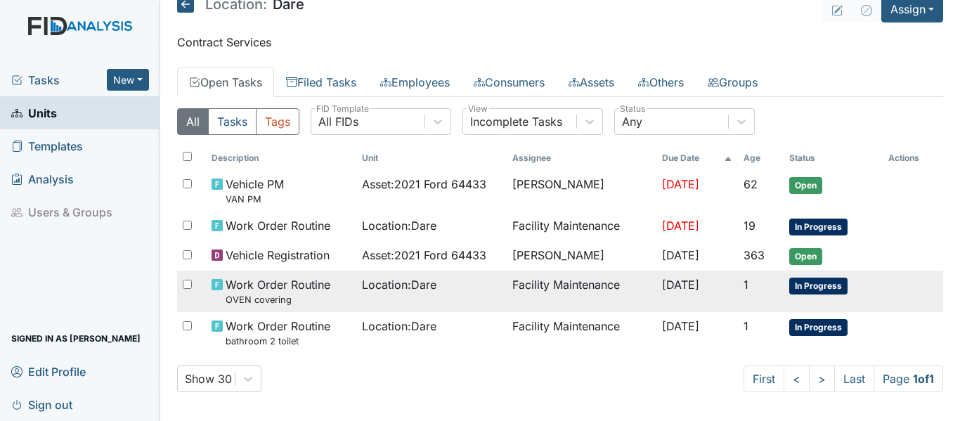
scroll to position [20, 0]
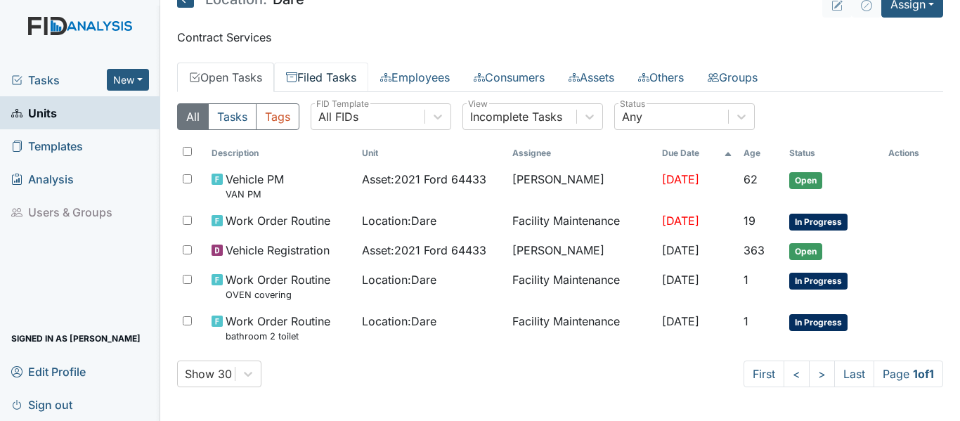
click at [325, 77] on link "Filed Tasks" at bounding box center [321, 78] width 94 height 30
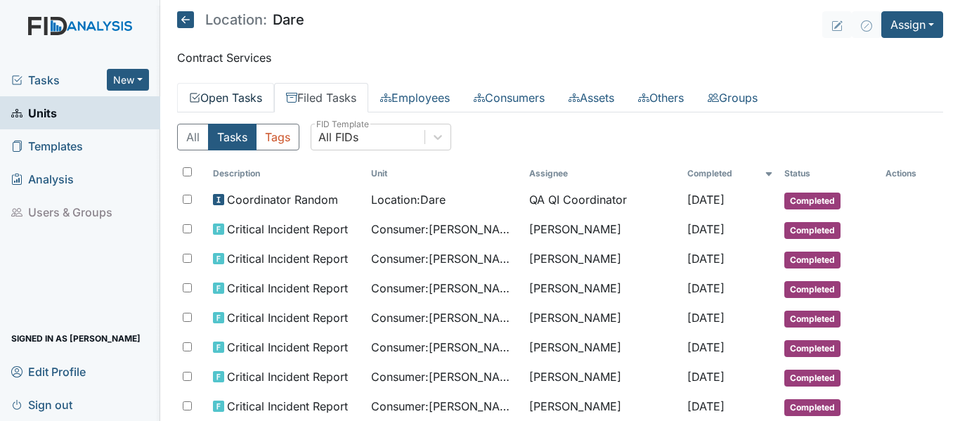
click at [212, 96] on link "Open Tasks" at bounding box center [225, 98] width 97 height 30
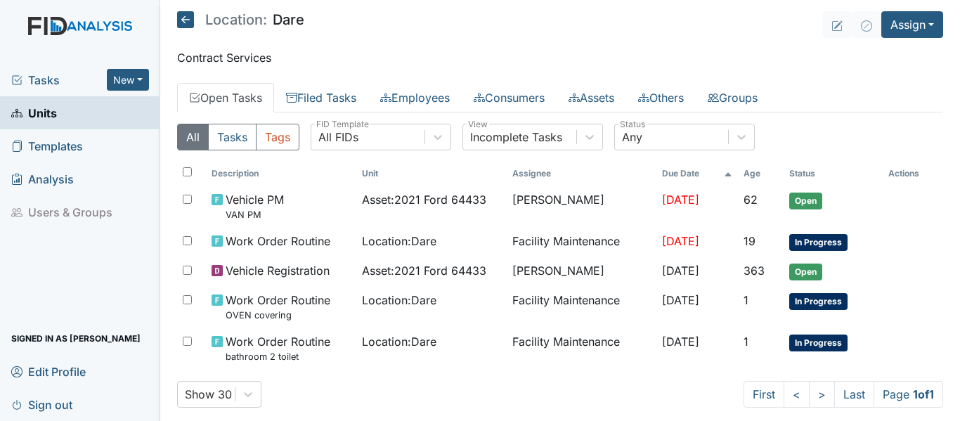
click at [190, 20] on icon at bounding box center [185, 19] width 17 height 17
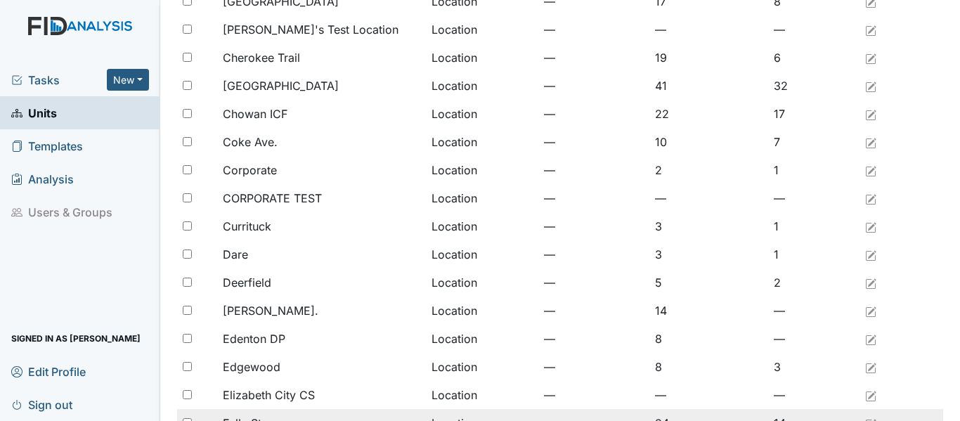
scroll to position [281, 0]
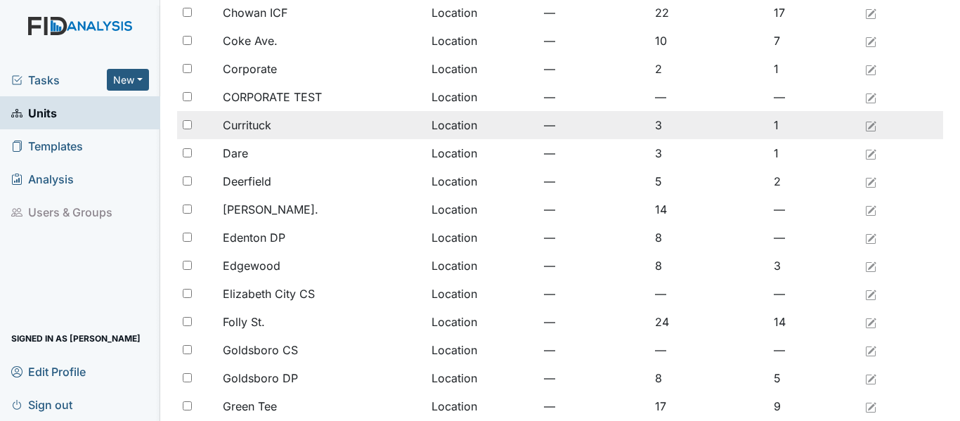
click at [280, 128] on div "Currituck" at bounding box center [322, 125] width 198 height 17
drag, startPoint x: 280, startPoint y: 128, endPoint x: 296, endPoint y: 136, distance: 18.2
click at [282, 129] on div "Currituck" at bounding box center [322, 125] width 198 height 17
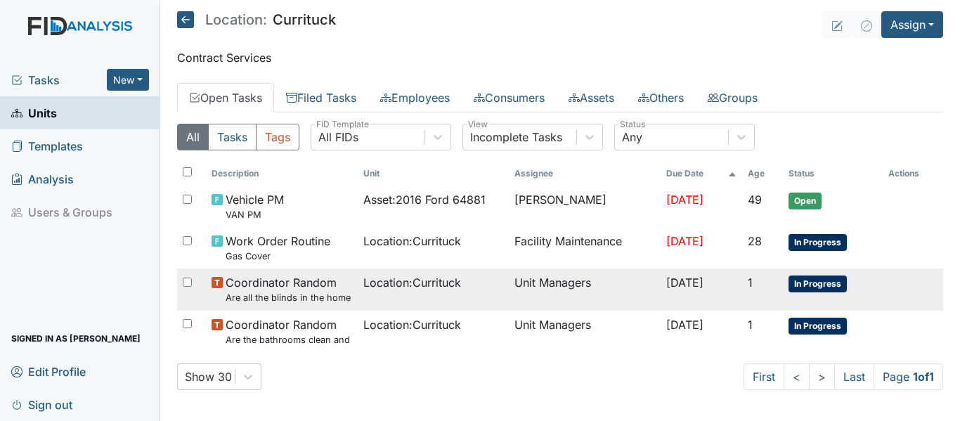
click at [360, 299] on td "Location : [GEOGRAPHIC_DATA]" at bounding box center [433, 288] width 151 height 41
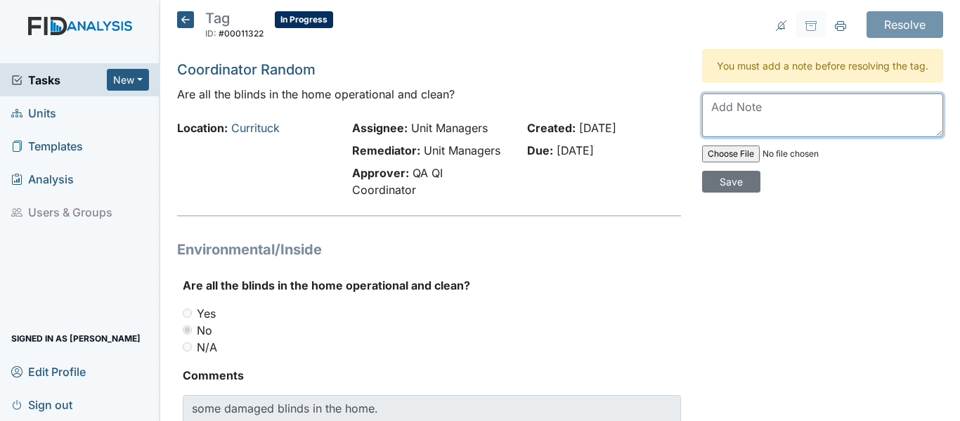
click at [798, 116] on textarea at bounding box center [822, 115] width 241 height 44
type textarea "HC put in a work order for blinds to be replaced"
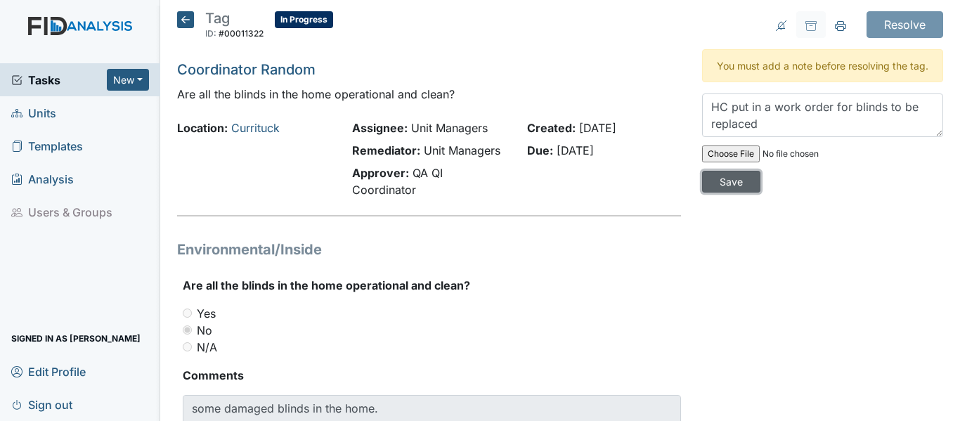
click at [718, 193] on input "Save" at bounding box center [731, 182] width 58 height 22
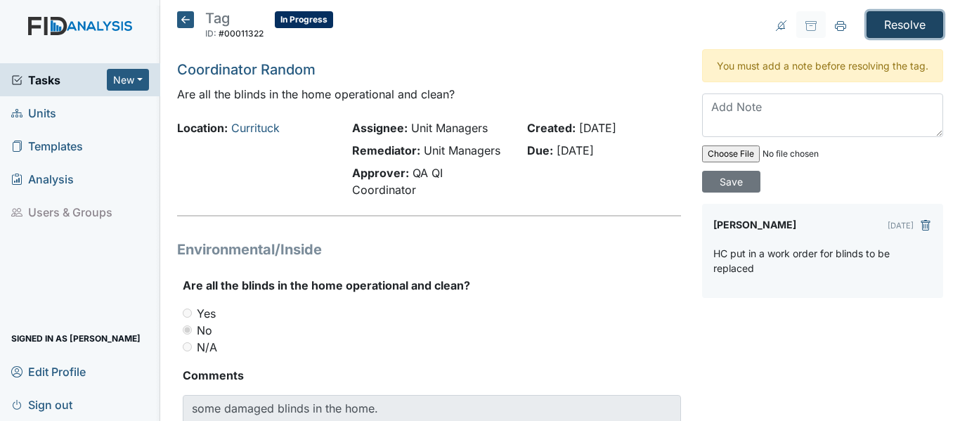
click at [872, 26] on input "Resolve" at bounding box center [905, 24] width 77 height 27
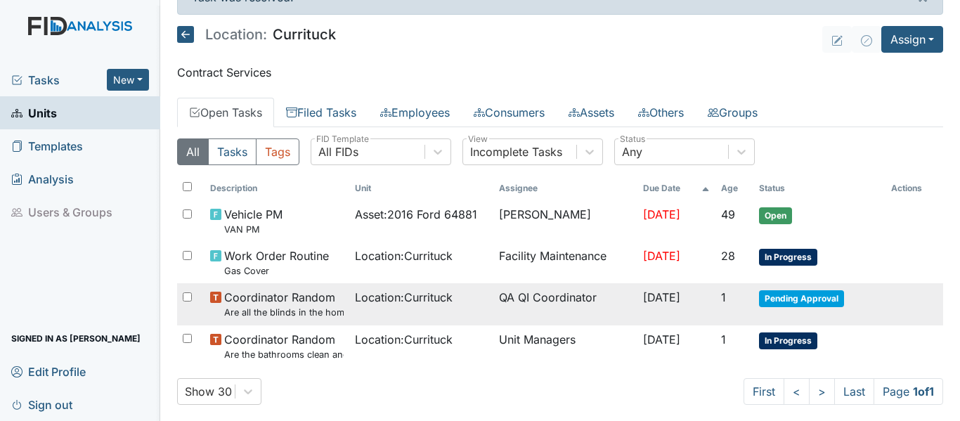
scroll to position [49, 0]
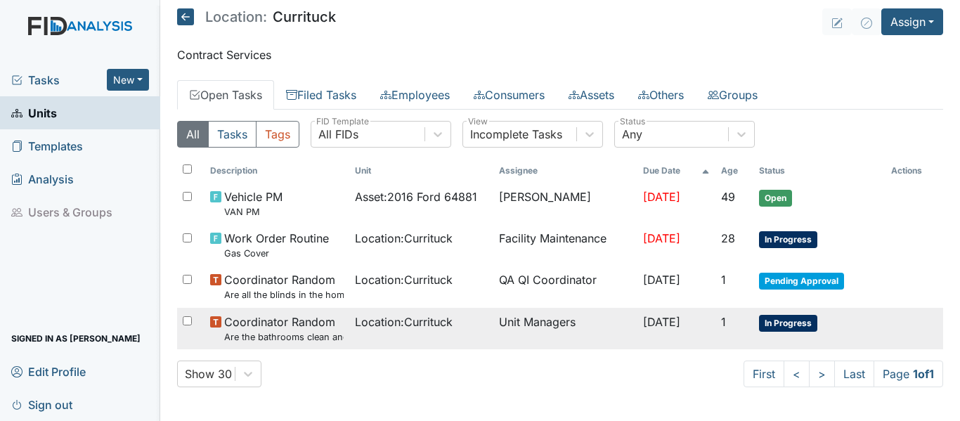
click at [384, 320] on span "Location : [GEOGRAPHIC_DATA]" at bounding box center [404, 321] width 98 height 17
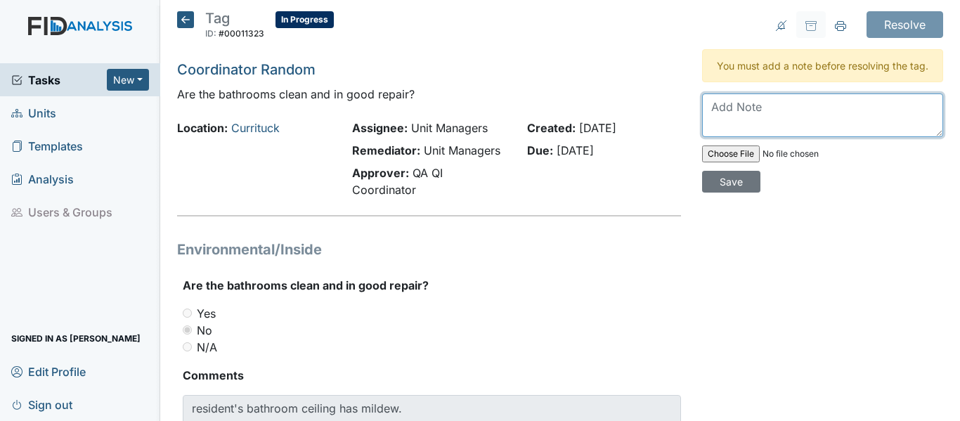
click at [786, 136] on textarea at bounding box center [822, 115] width 241 height 44
click at [725, 119] on textarea "HC mold will be cleaned during deep cleaning on Saturday." at bounding box center [822, 115] width 241 height 44
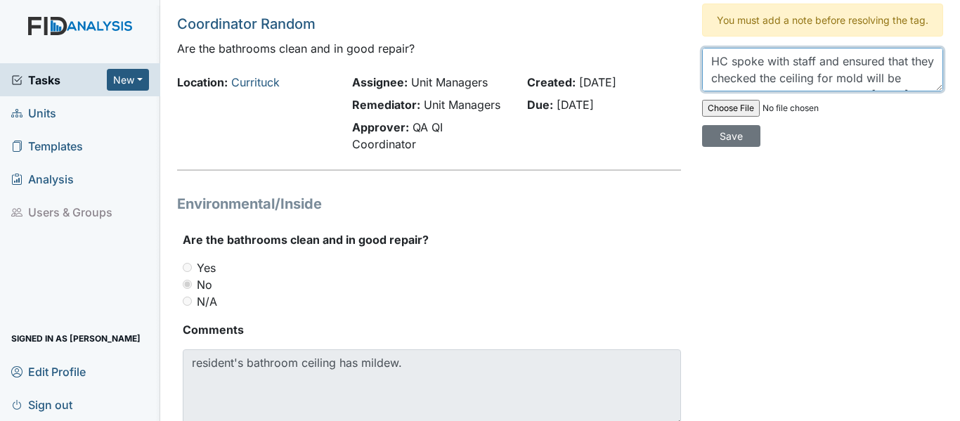
scroll to position [70, 0]
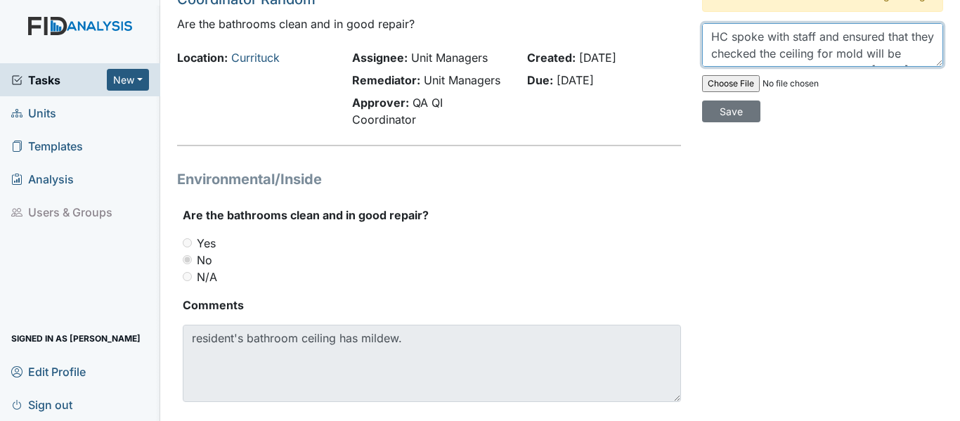
click at [879, 67] on textarea "HC spoke with staff and ensured that they checked the ceiling for mold will be …" at bounding box center [822, 45] width 241 height 44
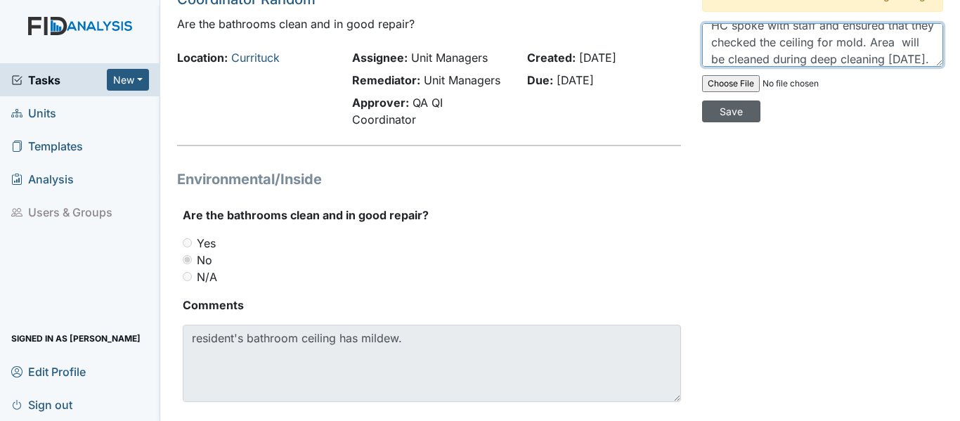
type textarea "HC spoke with staff and ensured that they checked the ceiling for mold. Area wi…"
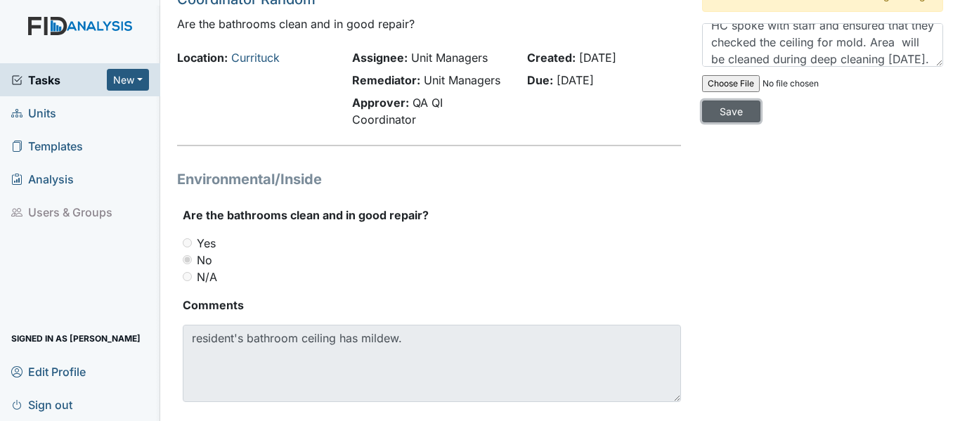
click at [724, 122] on input "Save" at bounding box center [731, 112] width 58 height 22
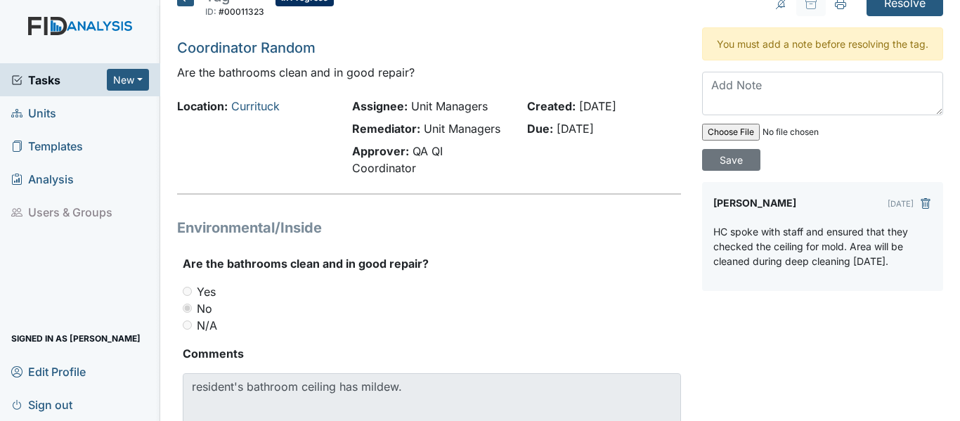
scroll to position [0, 0]
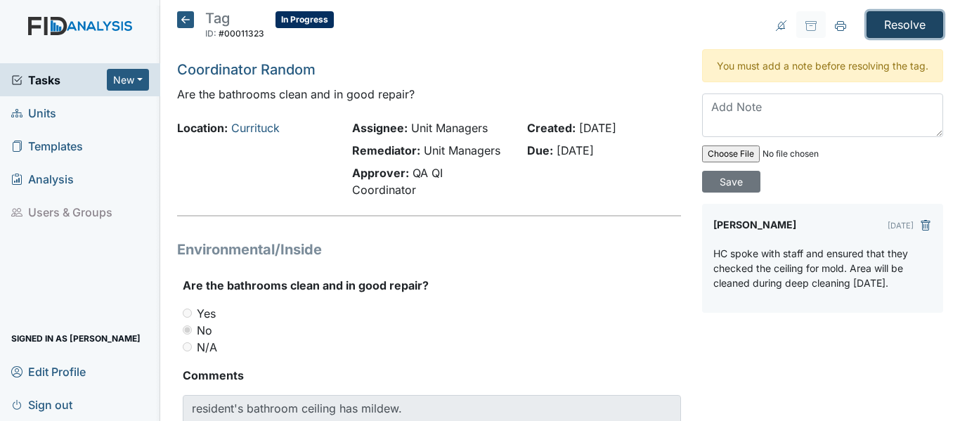
click at [891, 20] on input "Resolve" at bounding box center [905, 24] width 77 height 27
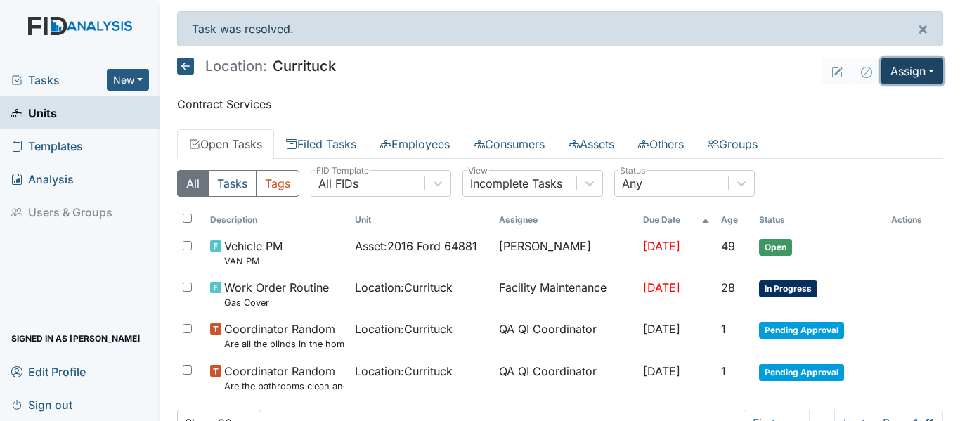
click at [921, 63] on button "Assign" at bounding box center [912, 71] width 62 height 27
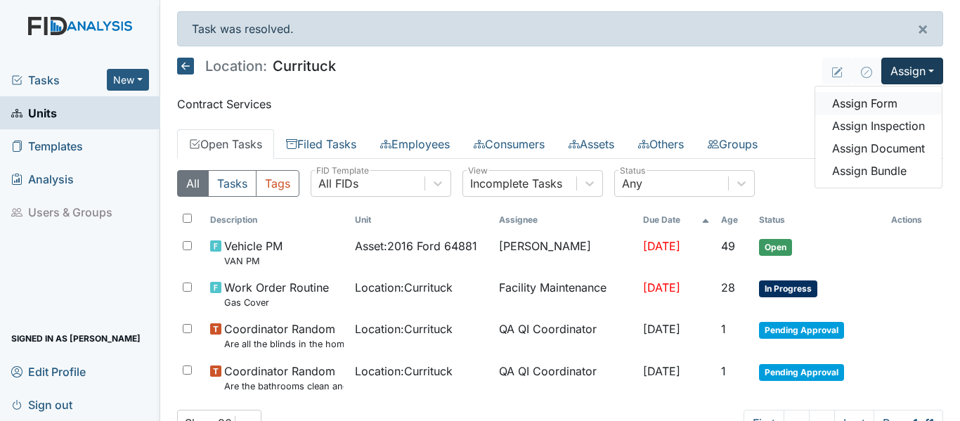
click at [885, 108] on link "Assign Form" at bounding box center [878, 103] width 127 height 22
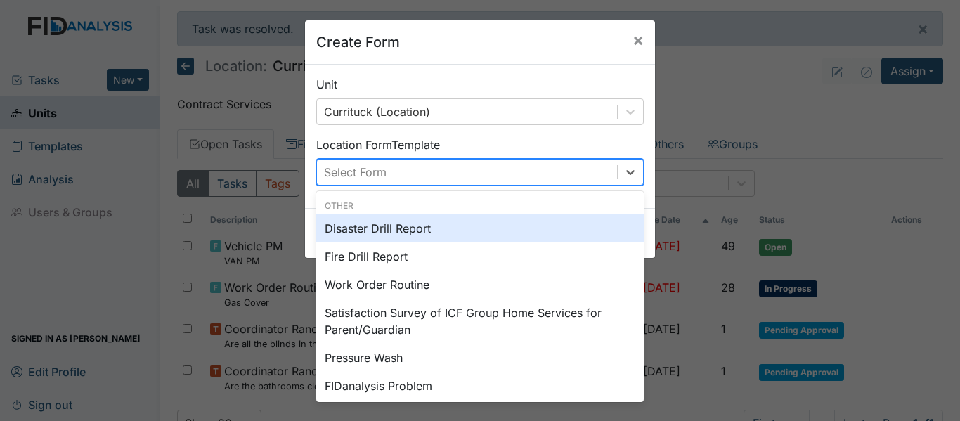
click at [540, 179] on div "Select Form" at bounding box center [467, 172] width 300 height 25
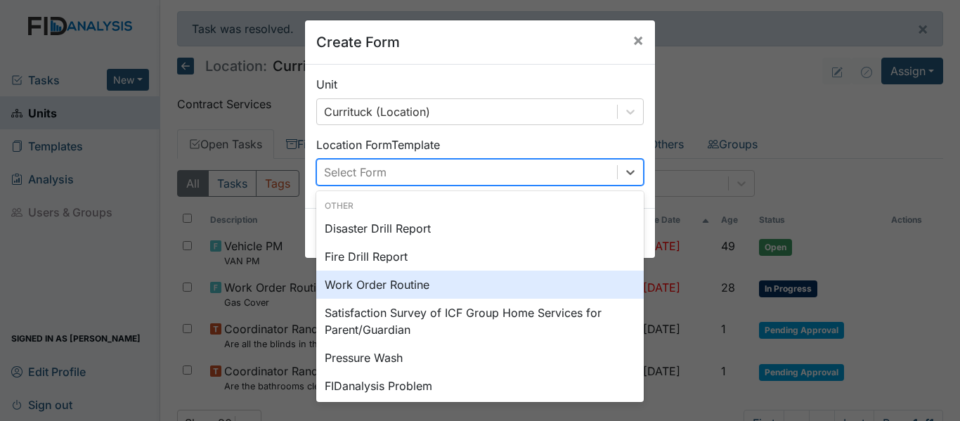
click at [455, 285] on div "Work Order Routine" at bounding box center [480, 285] width 328 height 28
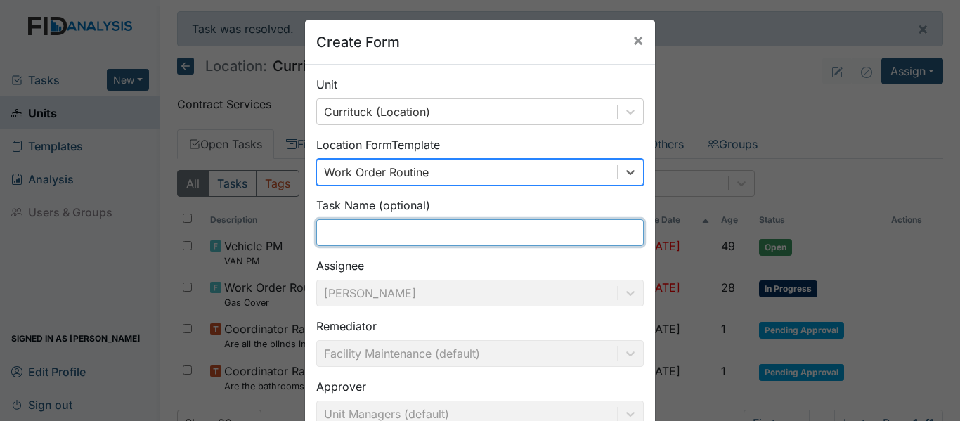
click at [440, 242] on input "text" at bounding box center [480, 232] width 328 height 27
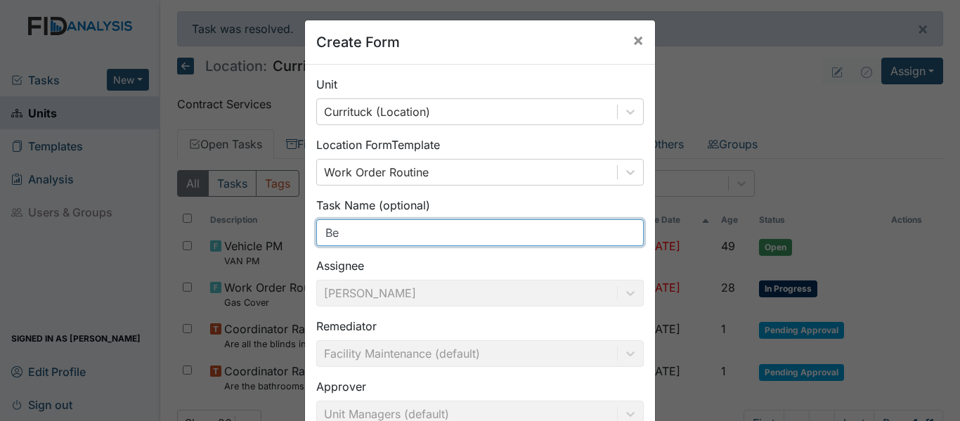
type input "B"
type input "light bulb replaced"
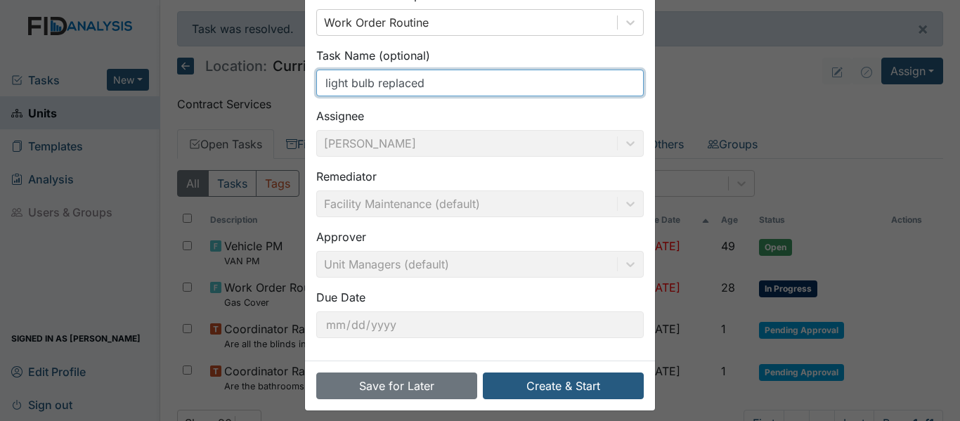
scroll to position [160, 0]
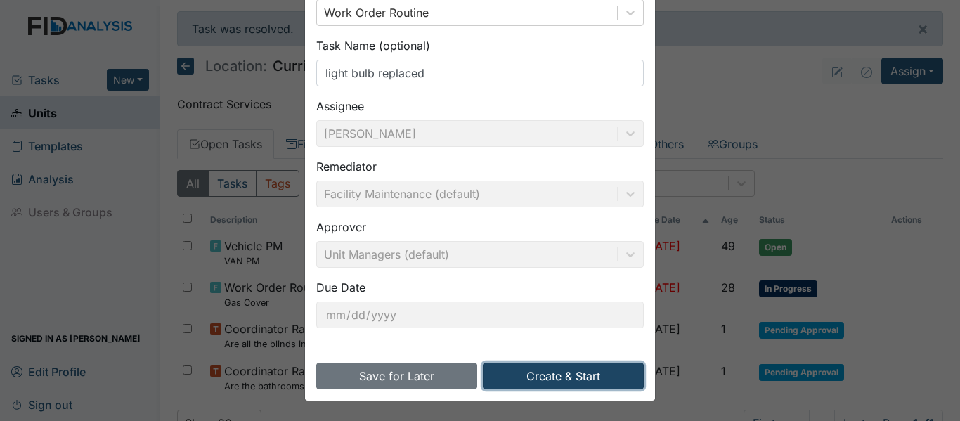
click at [535, 374] on button "Create & Start" at bounding box center [563, 376] width 161 height 27
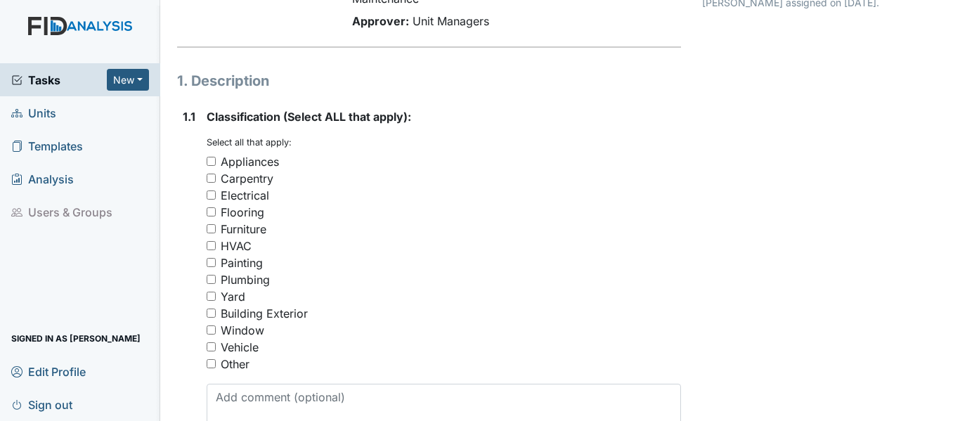
scroll to position [211, 0]
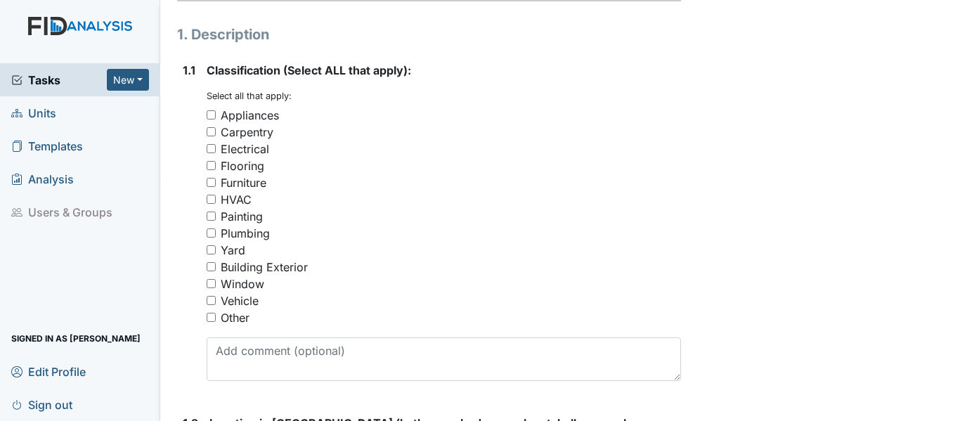
click at [263, 157] on div "Electrical" at bounding box center [245, 149] width 48 height 17
click at [216, 153] on input "Electrical" at bounding box center [211, 148] width 9 height 9
checkbox input "true"
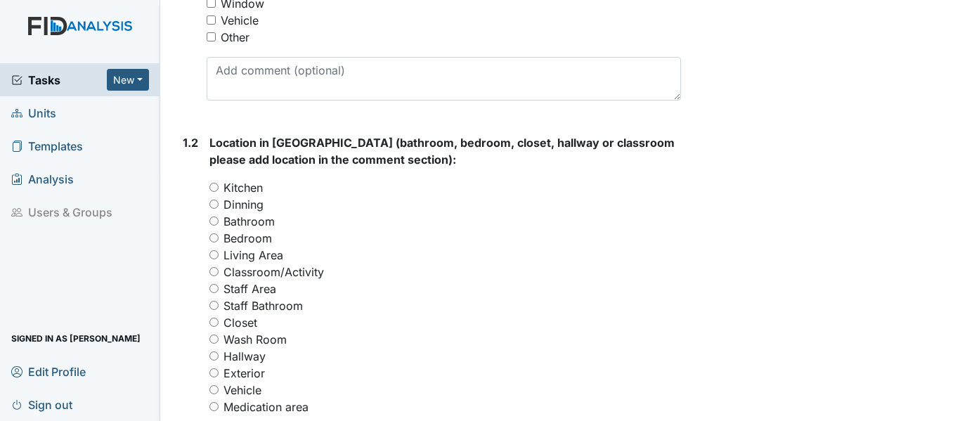
scroll to position [492, 0]
click at [258, 229] on label "Bathroom" at bounding box center [249, 220] width 51 height 17
click at [219, 225] on input "Bathroom" at bounding box center [213, 220] width 9 height 9
radio input "true"
click at [255, 246] on label "Bedroom" at bounding box center [248, 237] width 48 height 17
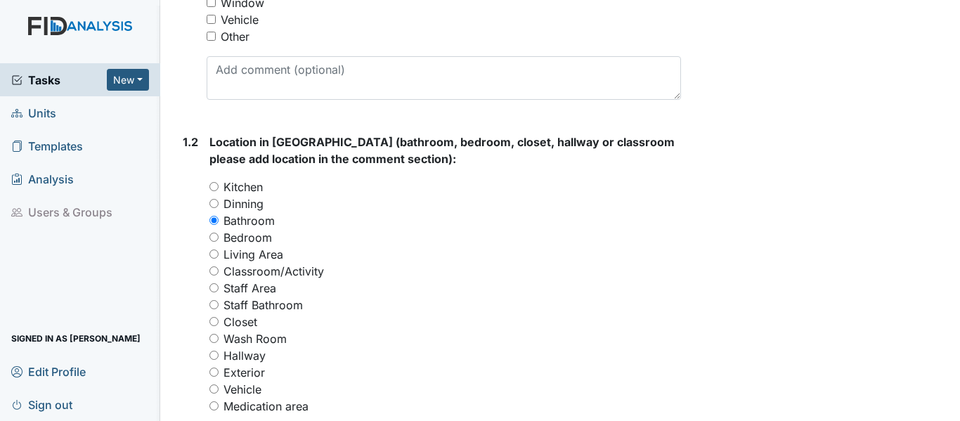
click at [219, 242] on input "Bedroom" at bounding box center [213, 237] width 9 height 9
radio input "true"
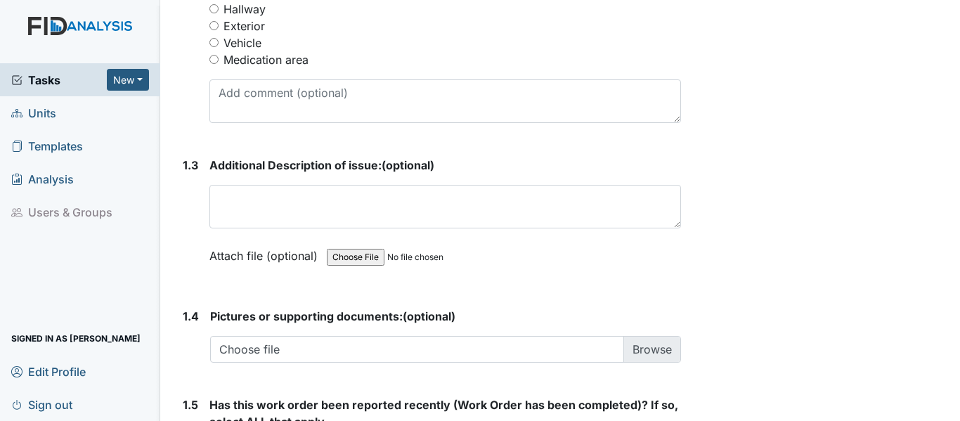
scroll to position [843, 0]
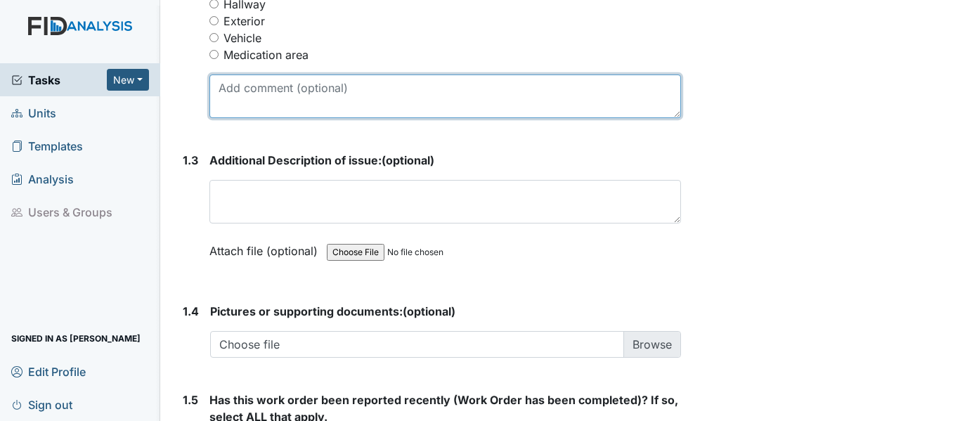
click at [276, 118] on textarea at bounding box center [445, 97] width 472 height 44
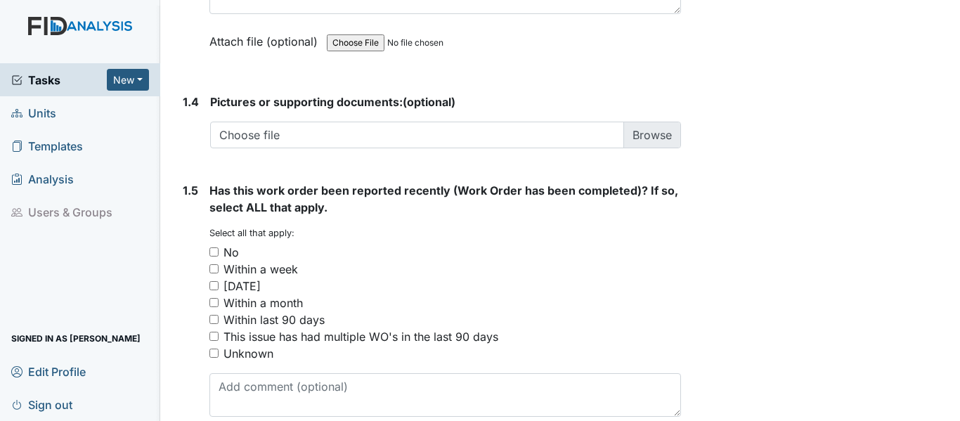
scroll to position [1054, 0]
type textarea "bedroom #5"
click at [216, 255] on input "No" at bounding box center [213, 250] width 9 height 9
checkbox input "true"
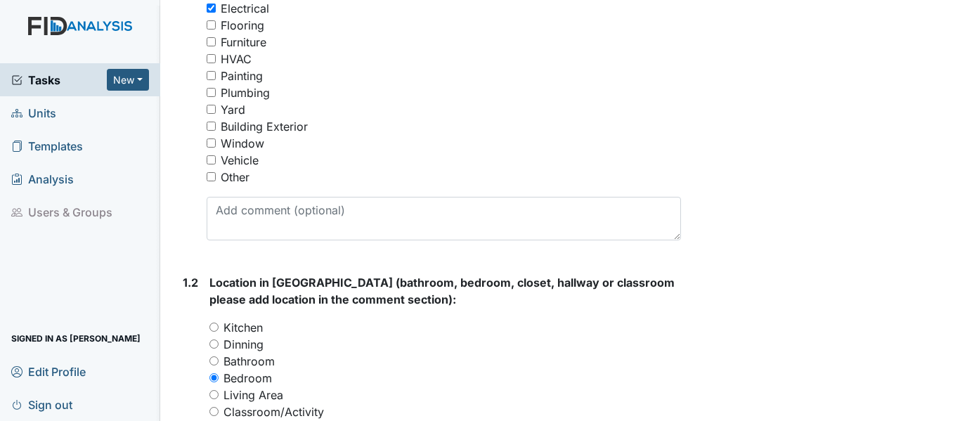
scroll to position [0, 0]
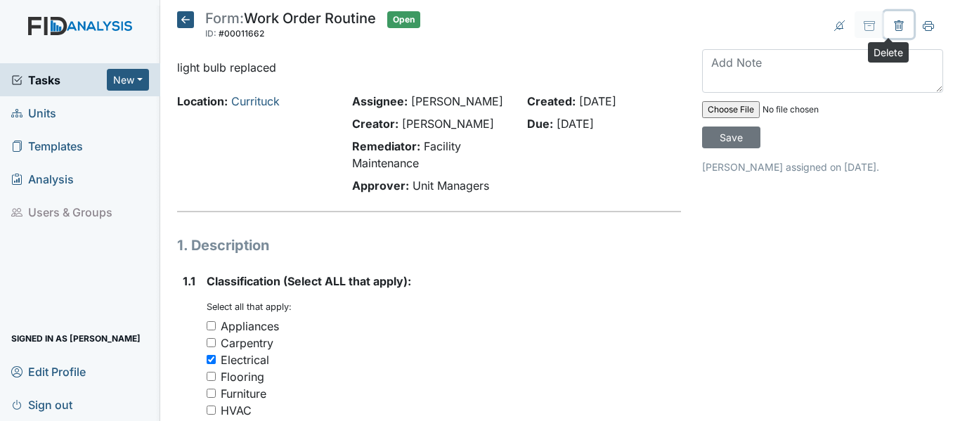
click at [893, 24] on icon at bounding box center [898, 25] width 11 height 11
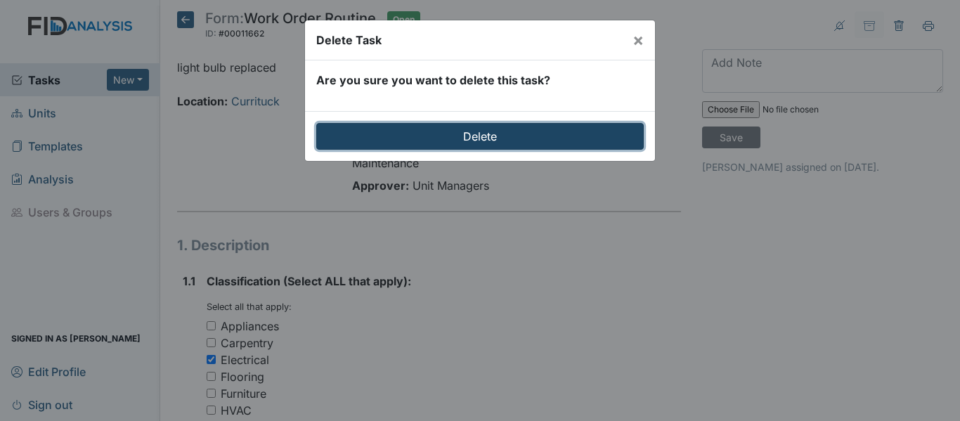
click at [577, 133] on input "Delete" at bounding box center [480, 136] width 328 height 27
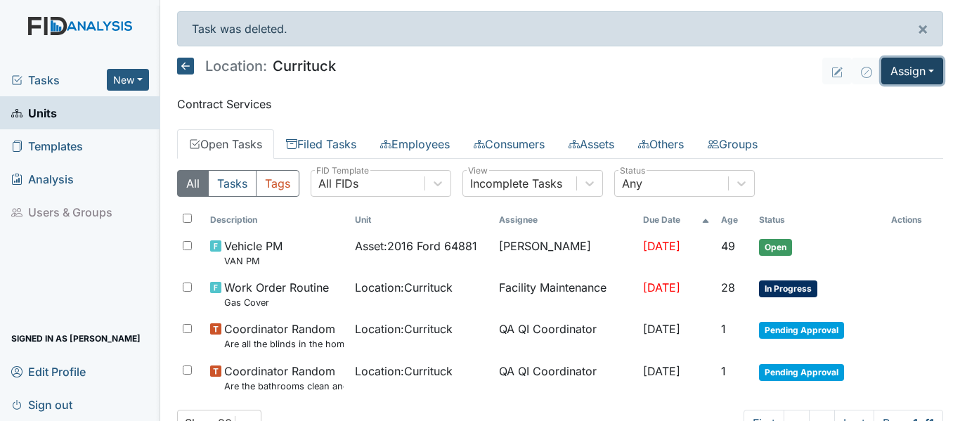
click at [894, 79] on button "Assign" at bounding box center [912, 71] width 62 height 27
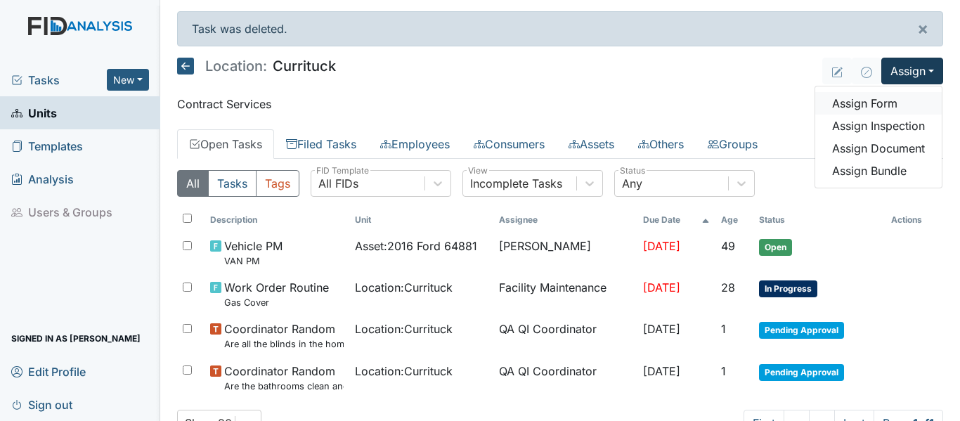
click at [879, 105] on link "Assign Form" at bounding box center [878, 103] width 127 height 22
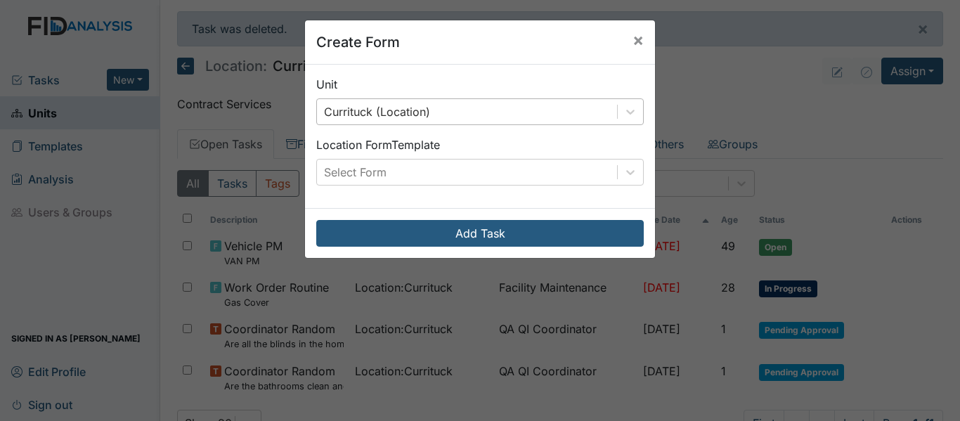
click at [500, 98] on div "Currituck (Location)" at bounding box center [480, 111] width 328 height 27
click at [505, 84] on div "Unit Currituck (Location)" at bounding box center [480, 100] width 328 height 49
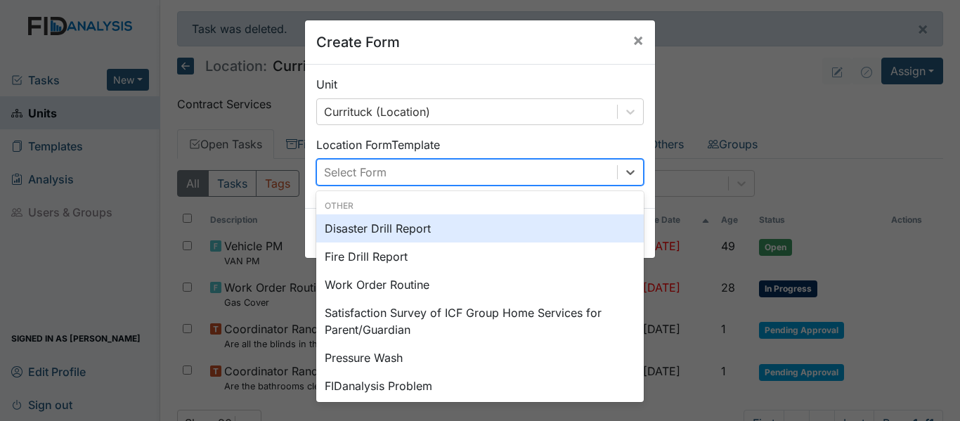
click at [470, 175] on div "Select Form" at bounding box center [467, 172] width 300 height 25
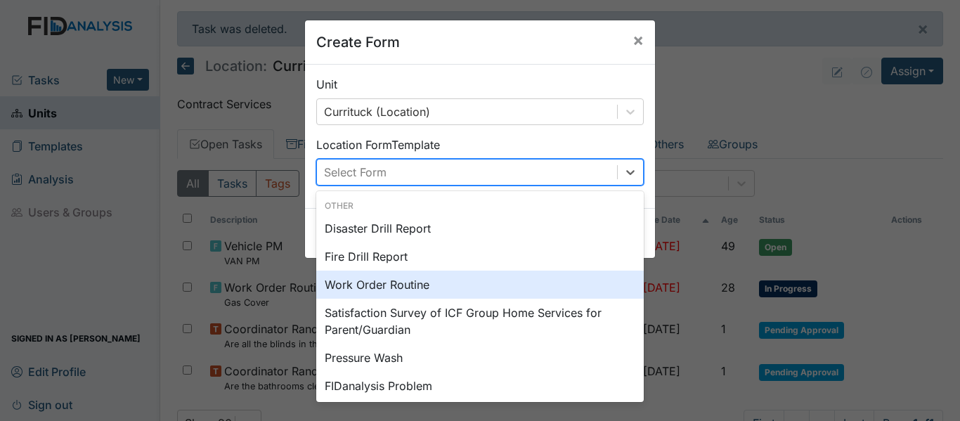
click at [461, 276] on div "Work Order Routine" at bounding box center [480, 285] width 328 height 28
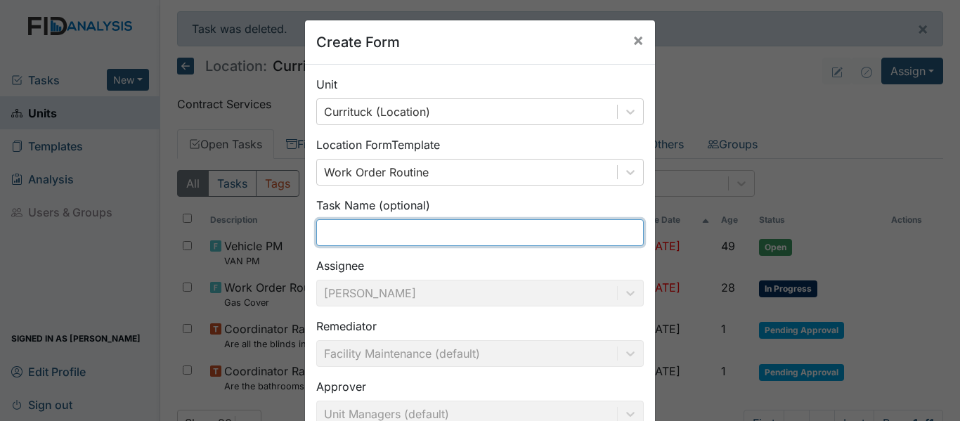
click at [446, 240] on input "text" at bounding box center [480, 232] width 328 height 27
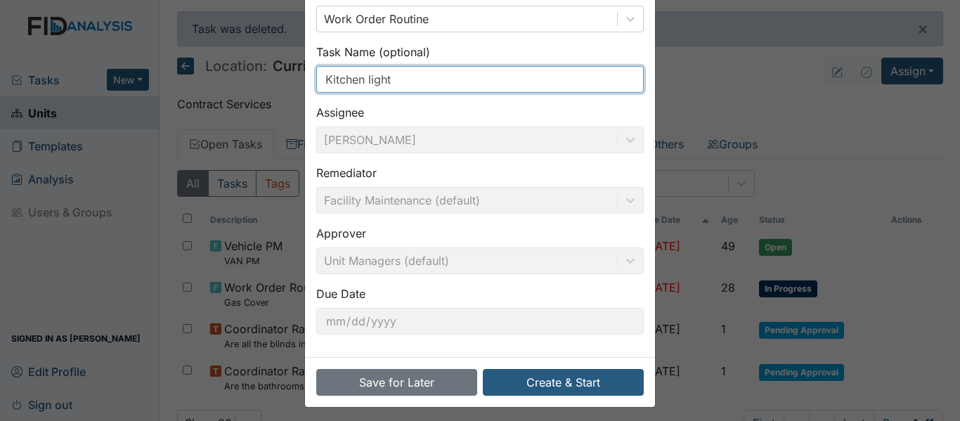
scroll to position [160, 0]
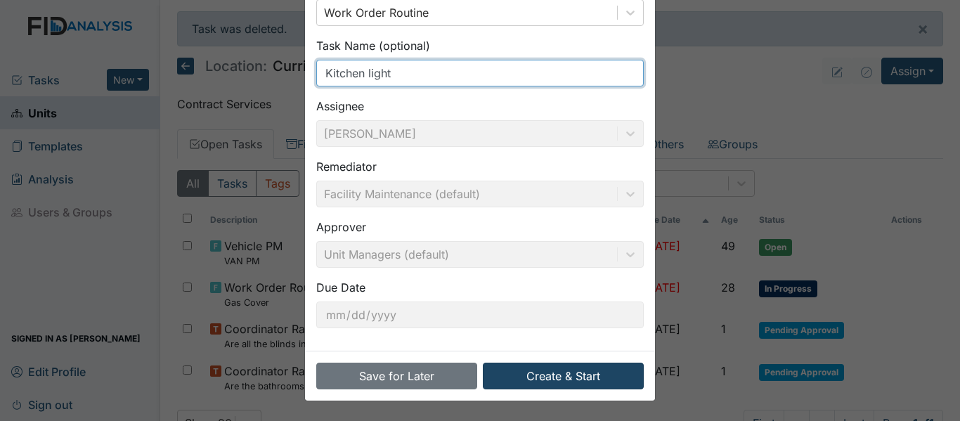
type input "Kitchen light"
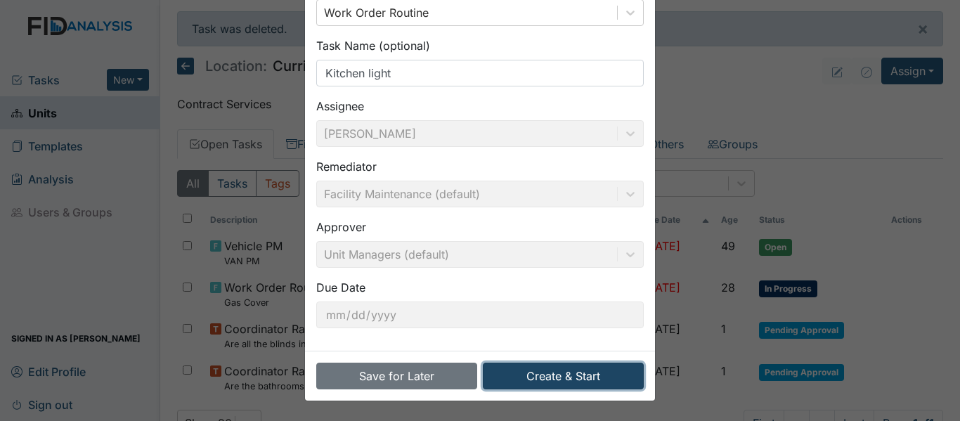
click at [553, 365] on button "Create & Start" at bounding box center [563, 376] width 161 height 27
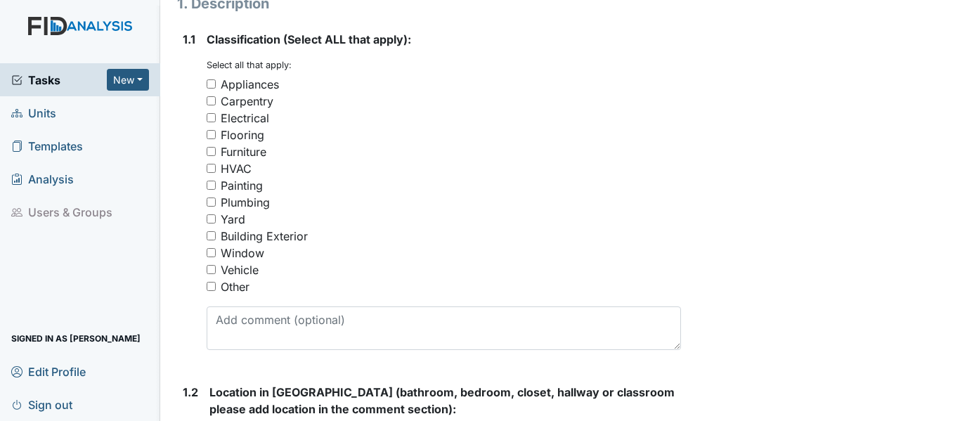
scroll to position [281, 0]
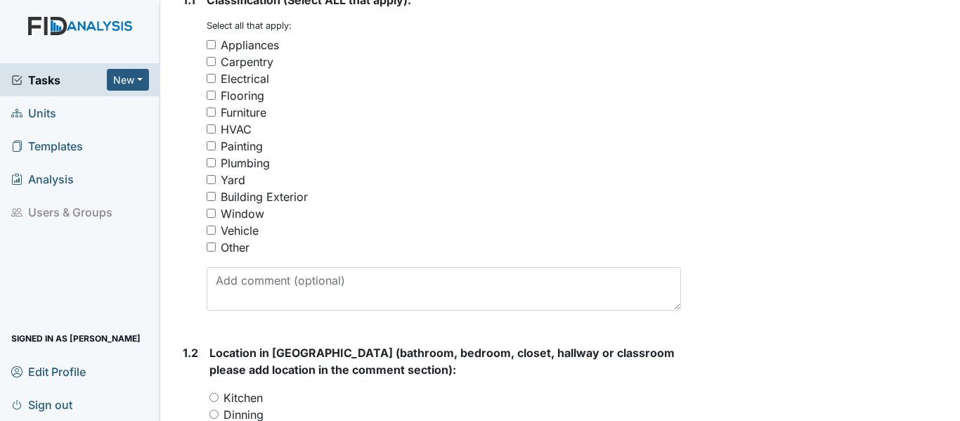
click at [243, 87] on div "Electrical" at bounding box center [245, 78] width 48 height 17
click at [216, 83] on input "Electrical" at bounding box center [211, 78] width 9 height 9
checkbox input "true"
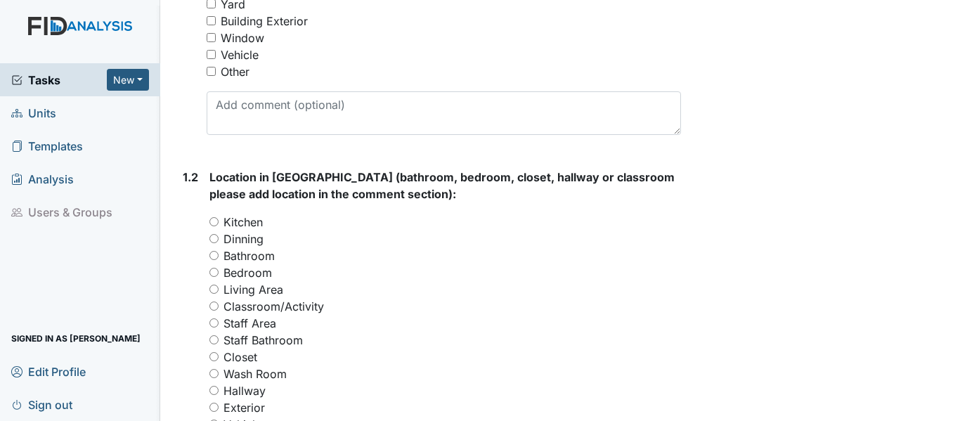
scroll to position [492, 0]
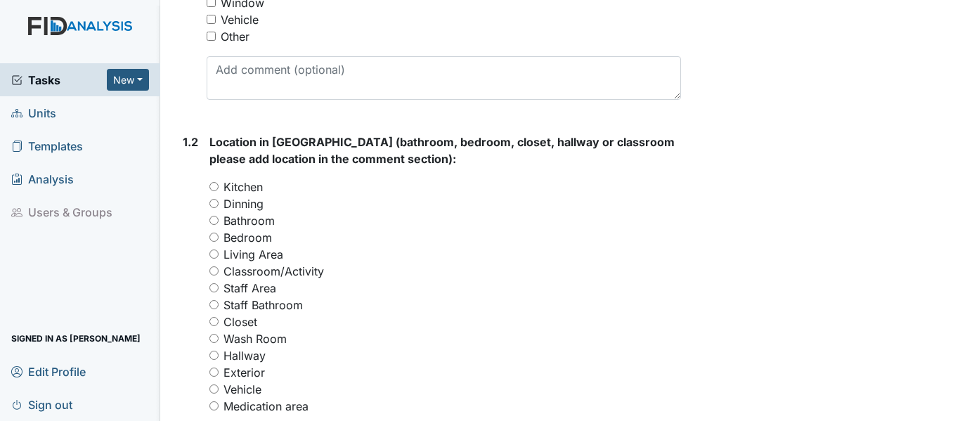
click at [250, 195] on label "Kitchen" at bounding box center [243, 187] width 39 height 17
click at [219, 191] on input "Kitchen" at bounding box center [213, 186] width 9 height 9
radio input "true"
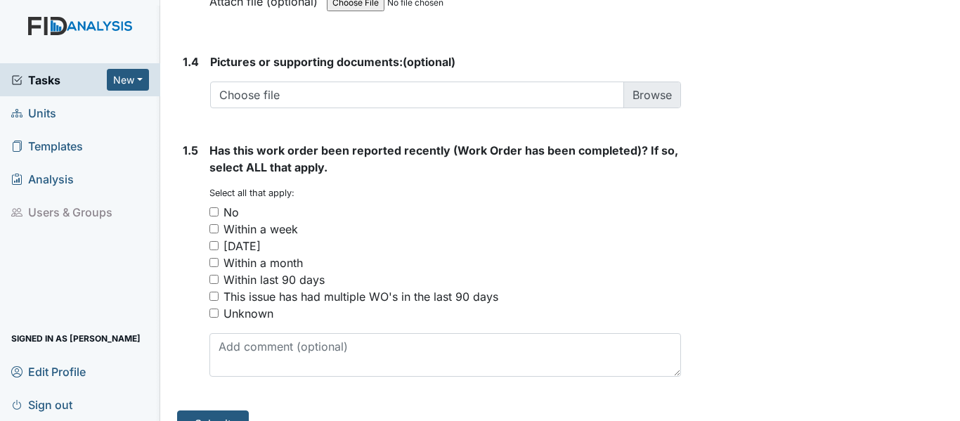
scroll to position [1125, 0]
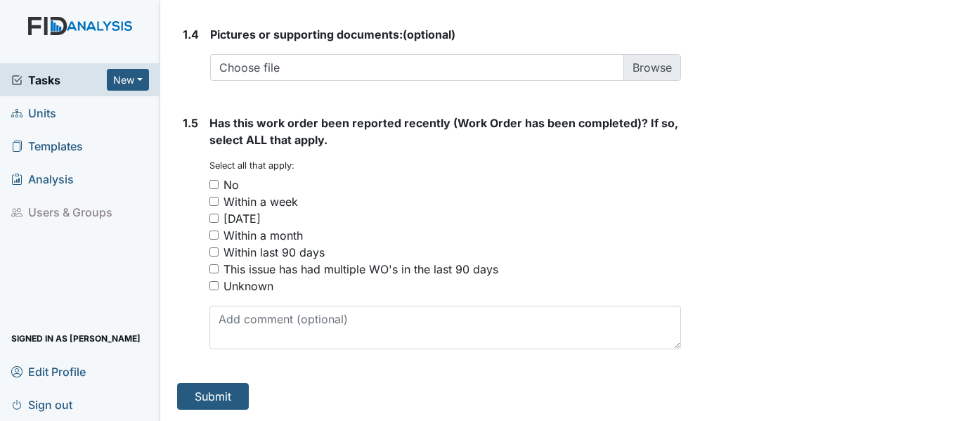
click at [261, 227] on div "Within two weeks" at bounding box center [242, 218] width 37 height 17
click at [219, 223] on input "[DATE]" at bounding box center [213, 218] width 9 height 9
checkbox input "true"
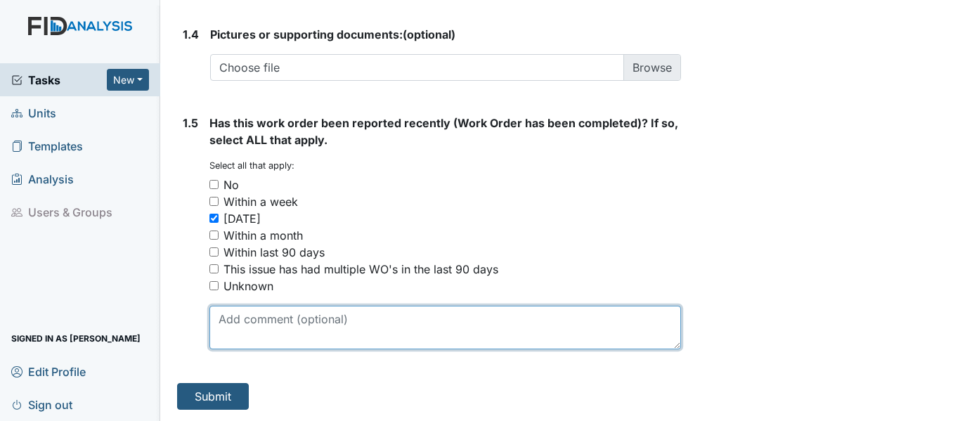
click at [247, 349] on textarea at bounding box center [445, 328] width 472 height 44
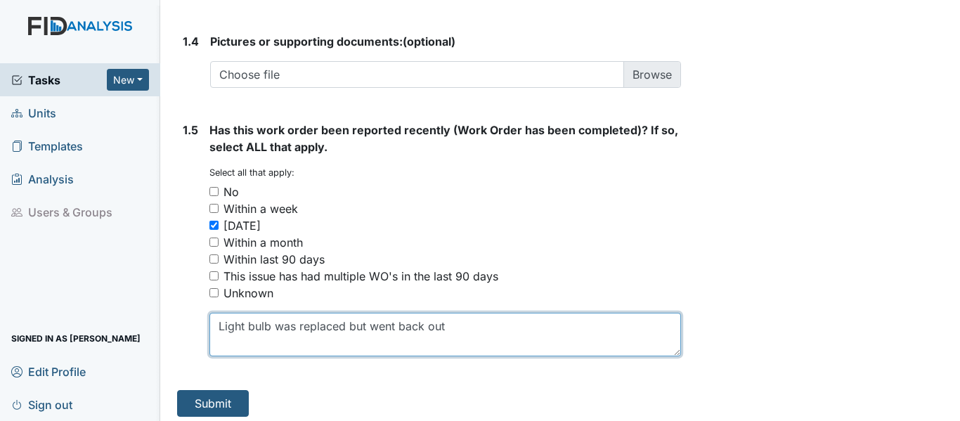
scroll to position [1137, 0]
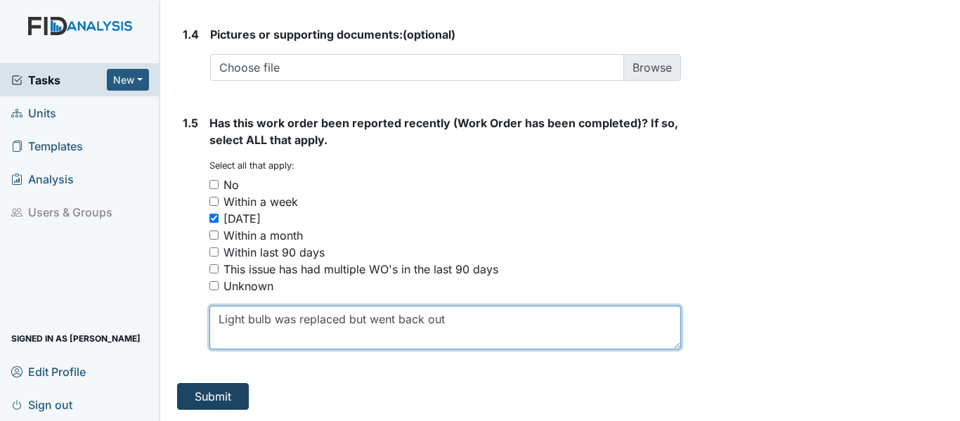
type textarea "Light bulb was replaced but went back out"
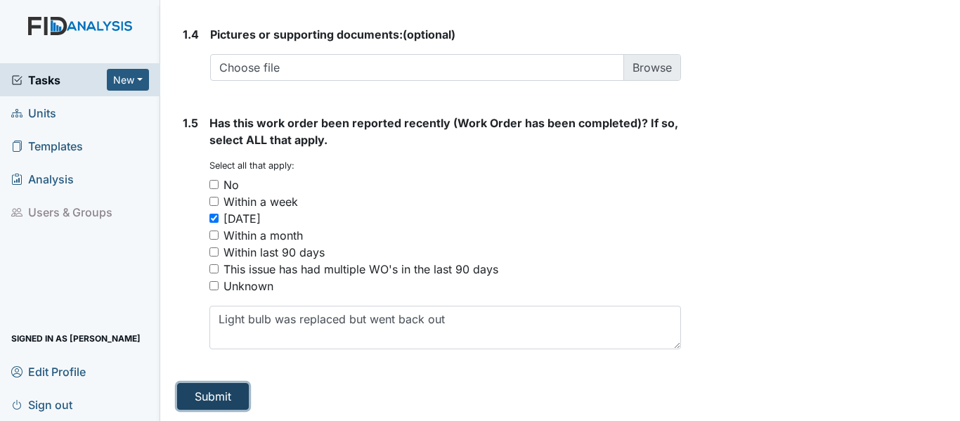
click at [216, 396] on button "Submit" at bounding box center [213, 396] width 72 height 27
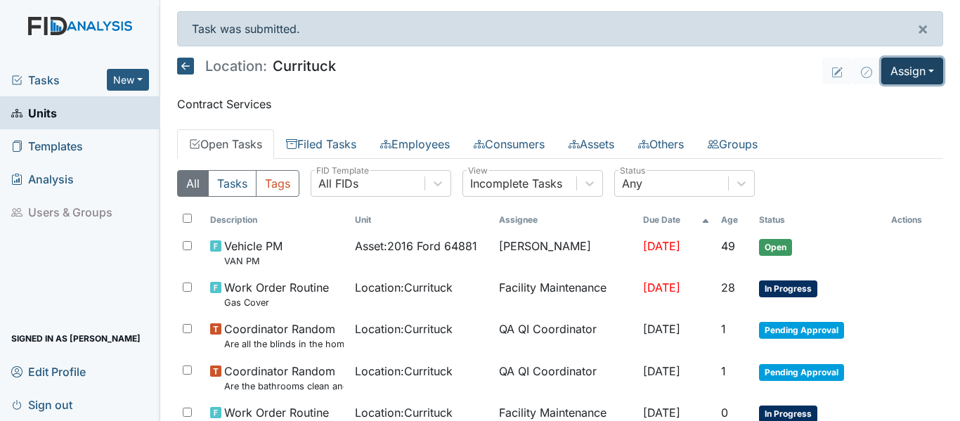
click at [909, 73] on button "Assign" at bounding box center [912, 71] width 62 height 27
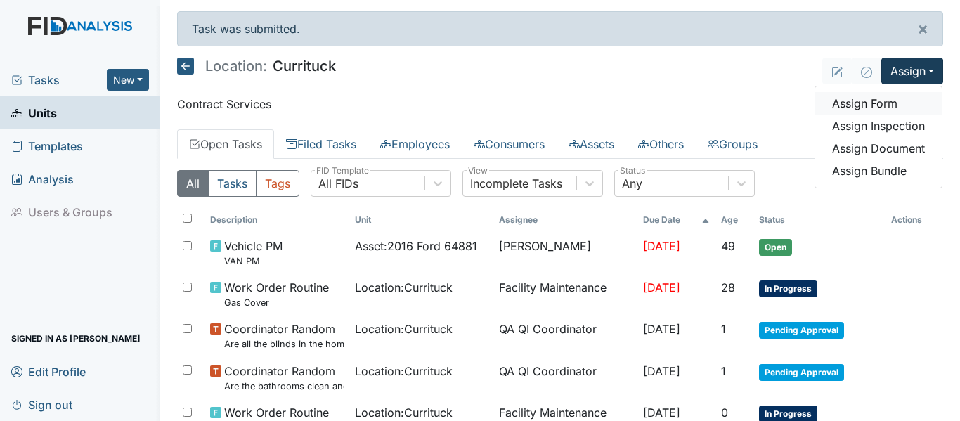
click at [883, 107] on link "Assign Form" at bounding box center [878, 103] width 127 height 22
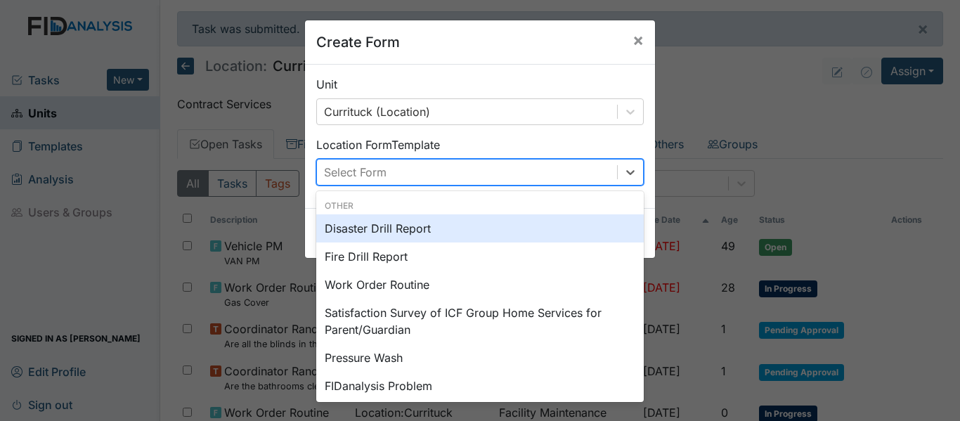
click at [462, 172] on div "Select Form" at bounding box center [467, 172] width 300 height 25
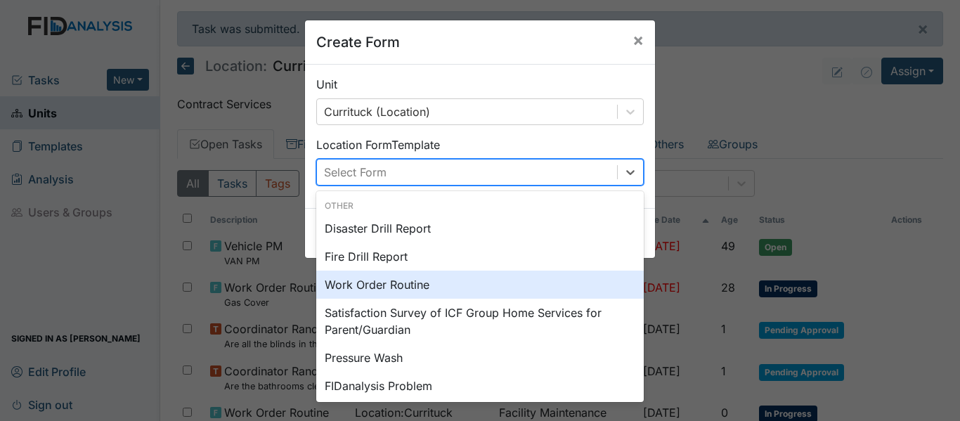
click at [420, 285] on div "Work Order Routine" at bounding box center [480, 285] width 328 height 28
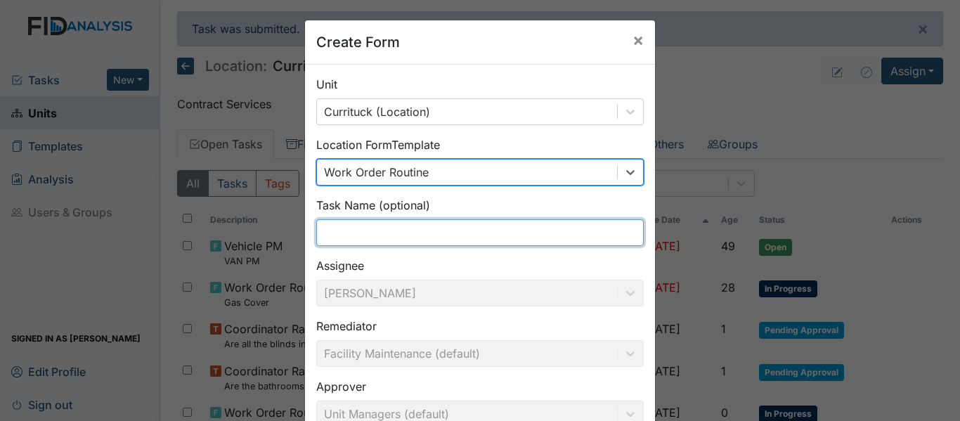
click at [467, 227] on input "text" at bounding box center [480, 232] width 328 height 27
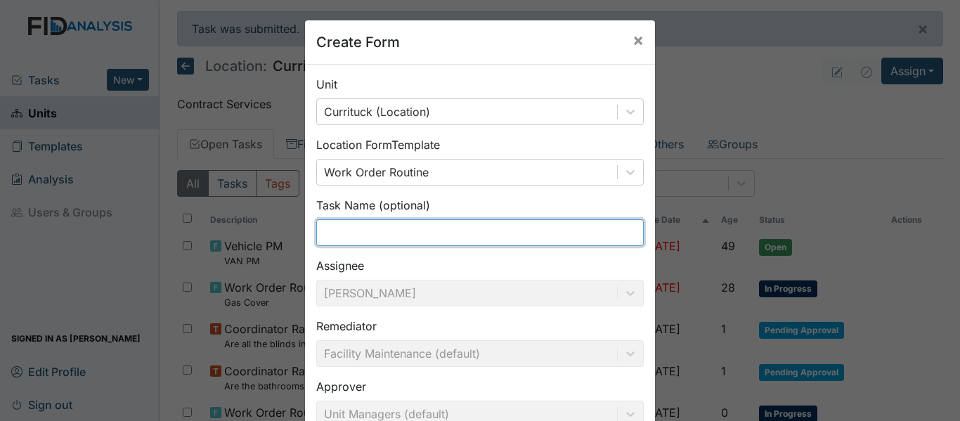
type input "v"
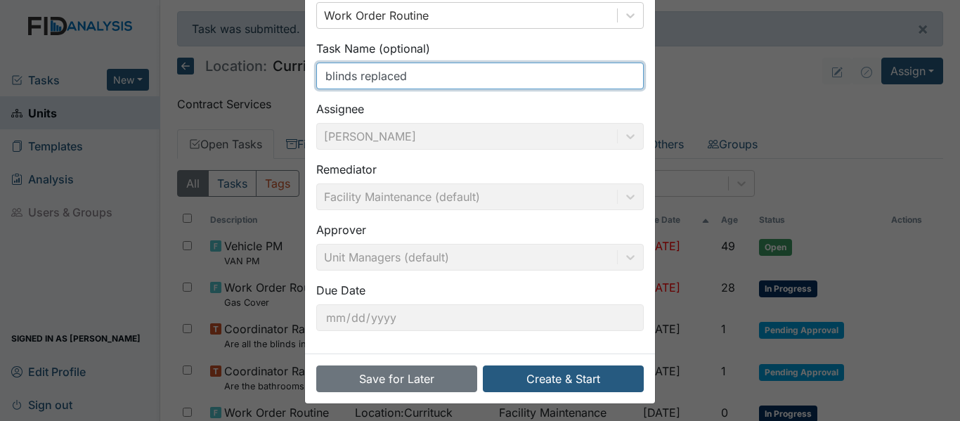
scroll to position [160, 0]
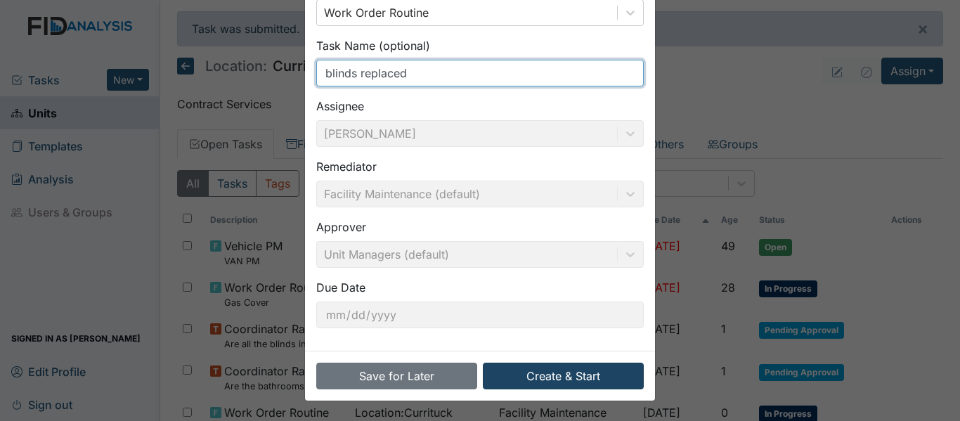
type input "blinds replaced"
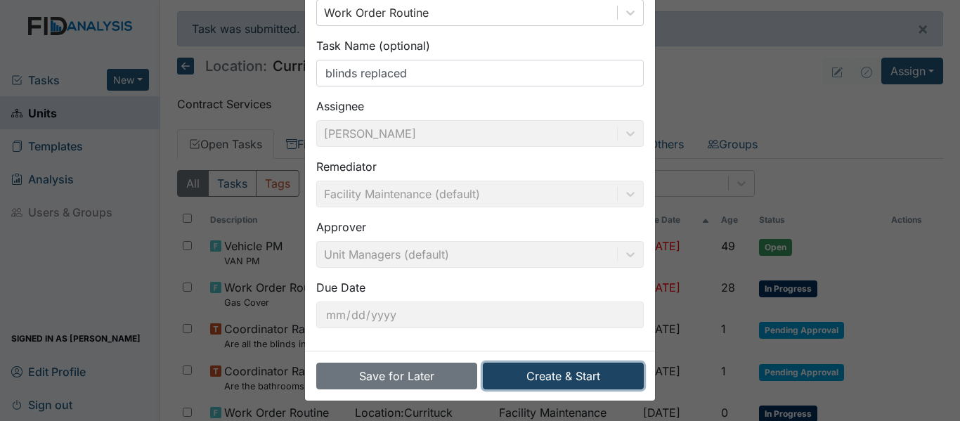
click at [585, 372] on button "Create & Start" at bounding box center [563, 376] width 161 height 27
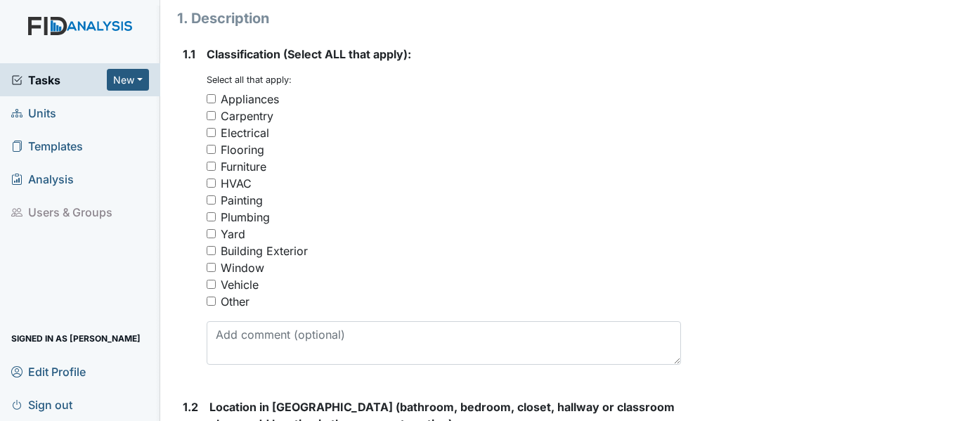
scroll to position [281, 0]
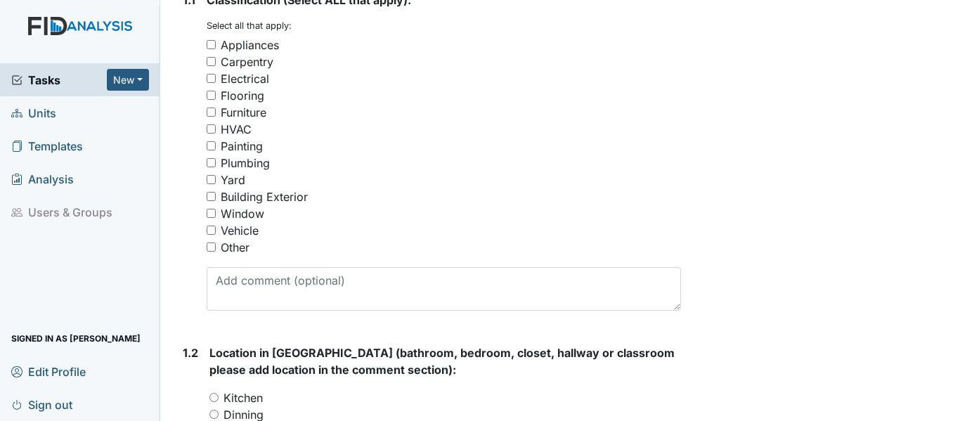
click at [252, 222] on div "Window" at bounding box center [243, 213] width 44 height 17
click at [216, 218] on input "Window" at bounding box center [211, 213] width 9 height 9
checkbox input "true"
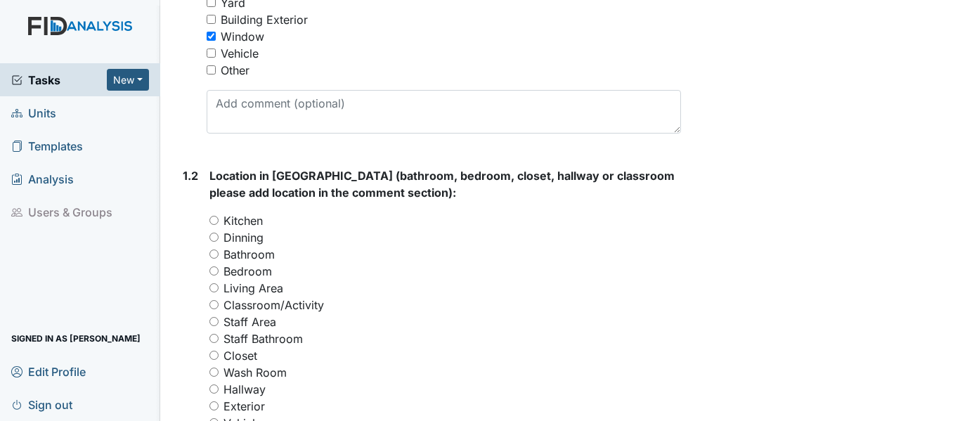
scroll to position [492, 0]
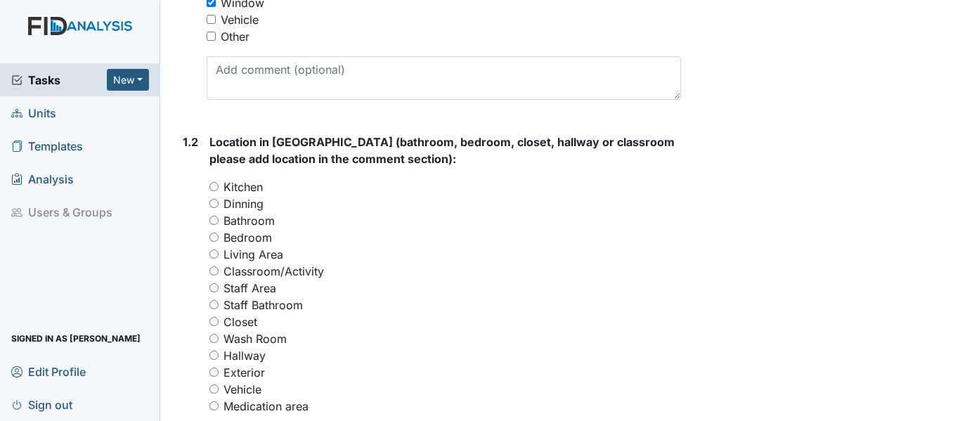
click at [254, 263] on label "Living Area" at bounding box center [254, 254] width 60 height 17
click at [219, 259] on input "Living Area" at bounding box center [213, 254] width 9 height 9
radio input "true"
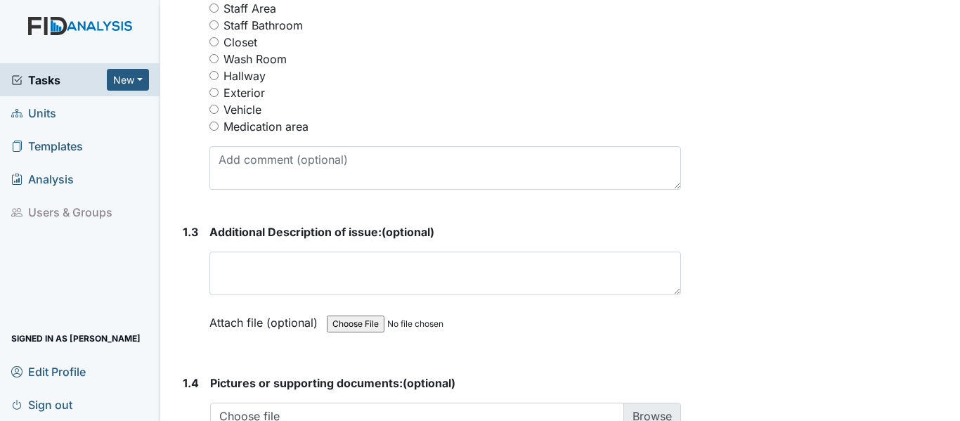
scroll to position [773, 0]
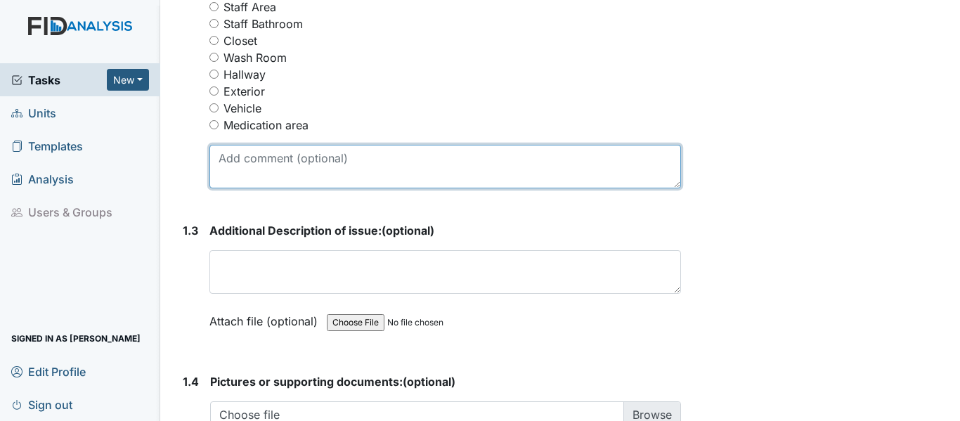
click at [328, 180] on textarea at bounding box center [445, 167] width 472 height 44
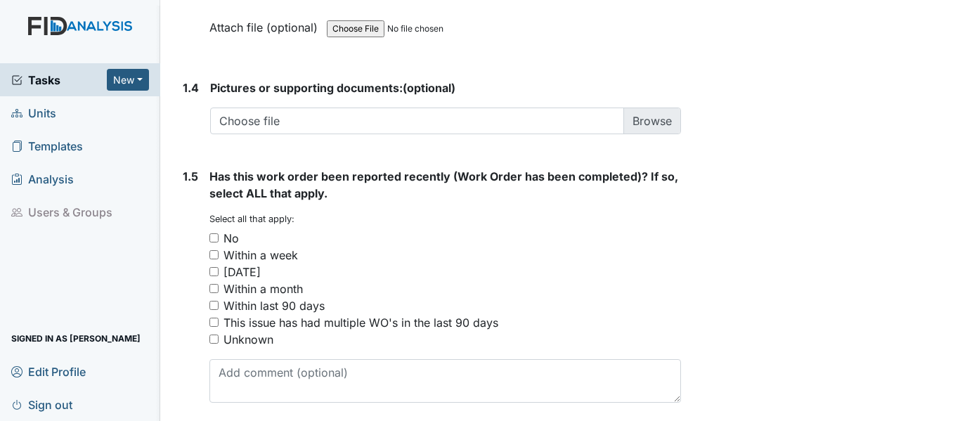
scroll to position [1137, 0]
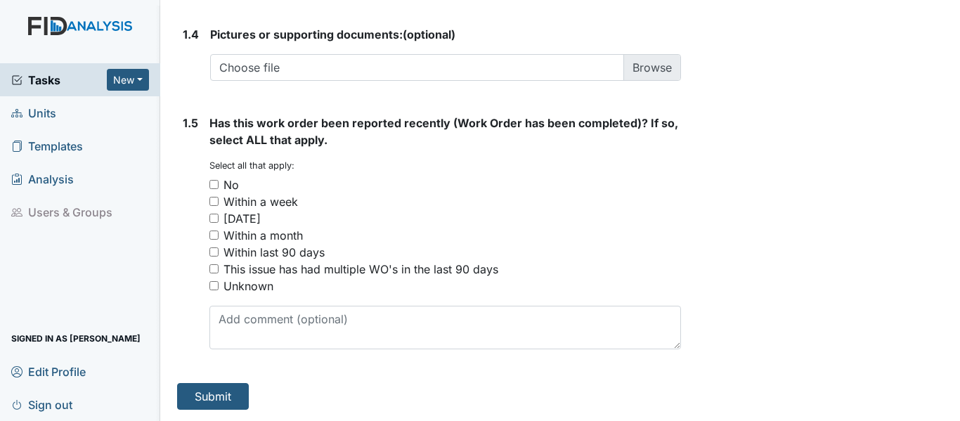
type textarea "Blinds replaced"
click at [226, 179] on div "No" at bounding box center [231, 184] width 15 height 17
click at [219, 180] on input "No" at bounding box center [213, 184] width 9 height 9
checkbox input "true"
click at [216, 393] on button "Submit" at bounding box center [213, 396] width 72 height 27
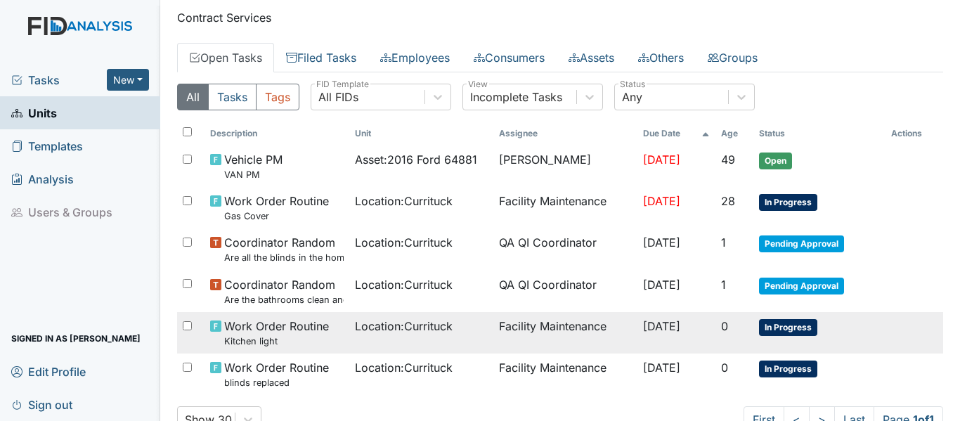
scroll to position [62, 0]
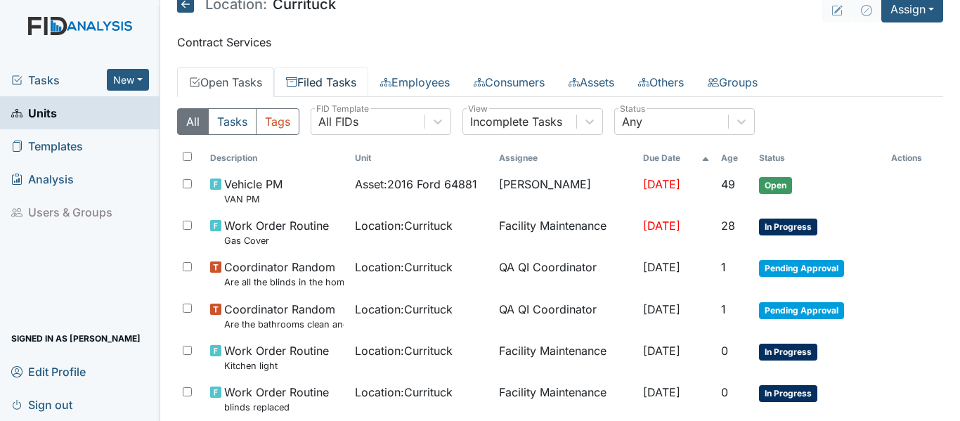
click at [323, 86] on link "Filed Tasks" at bounding box center [321, 82] width 94 height 30
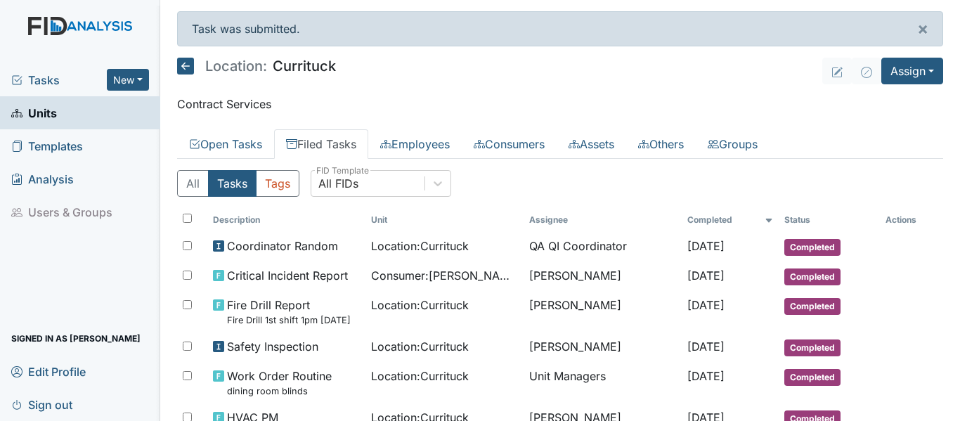
click at [190, 70] on icon at bounding box center [185, 66] width 17 height 17
